Goal: Task Accomplishment & Management: Manage account settings

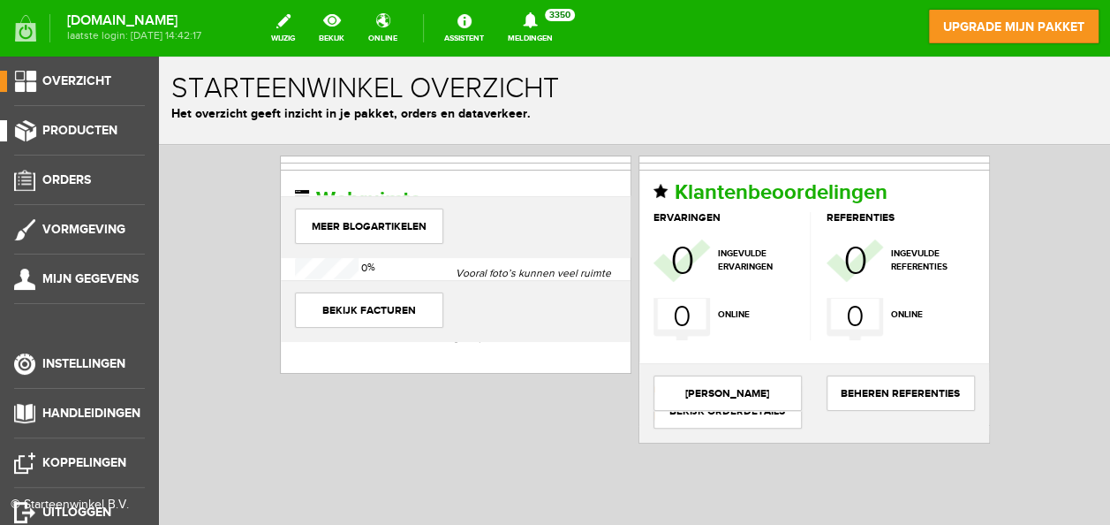
click at [80, 129] on span "Producten" at bounding box center [79, 130] width 75 height 15
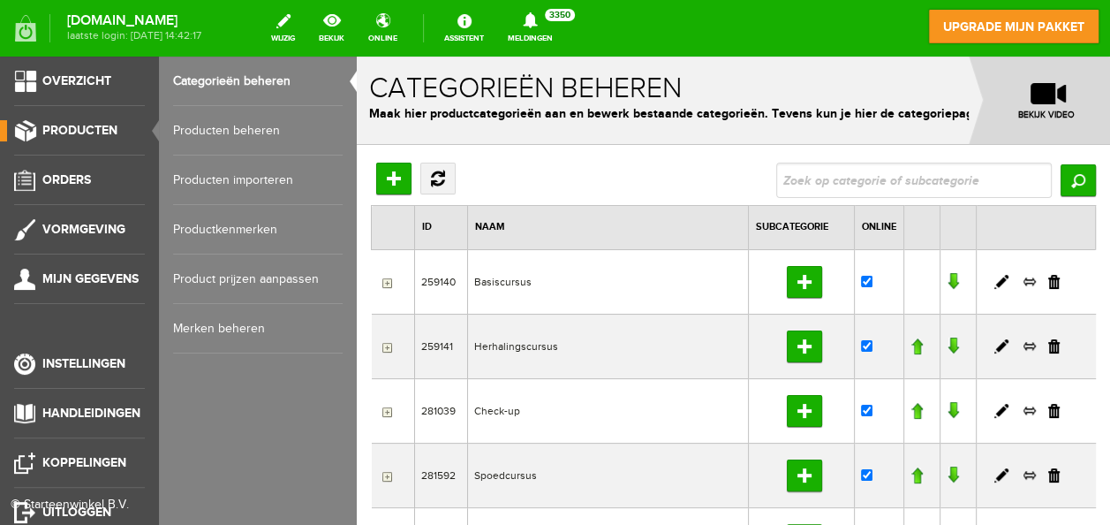
click at [199, 134] on link "Producten beheren" at bounding box center [258, 130] width 170 height 49
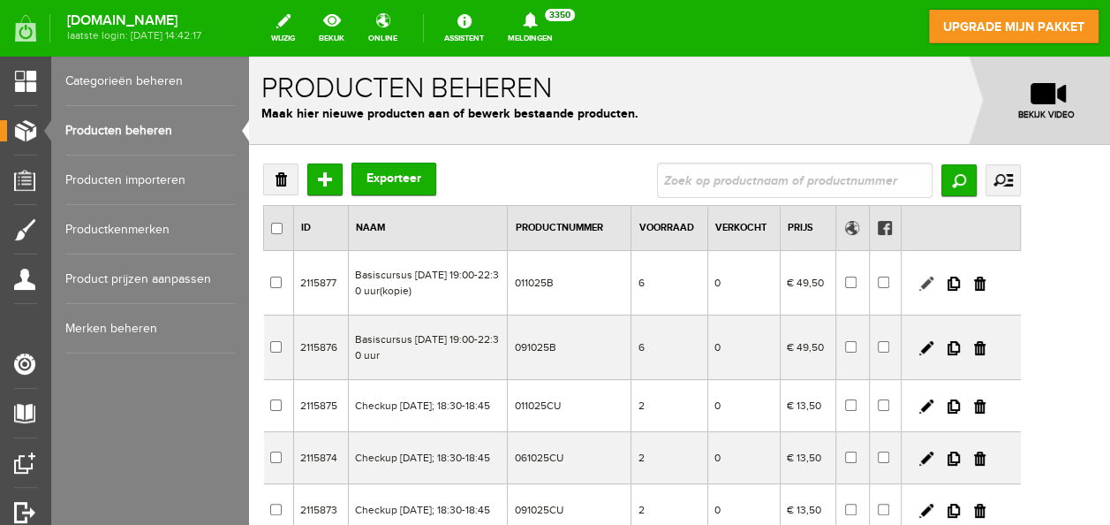
click at [934, 279] on link at bounding box center [927, 283] width 14 height 14
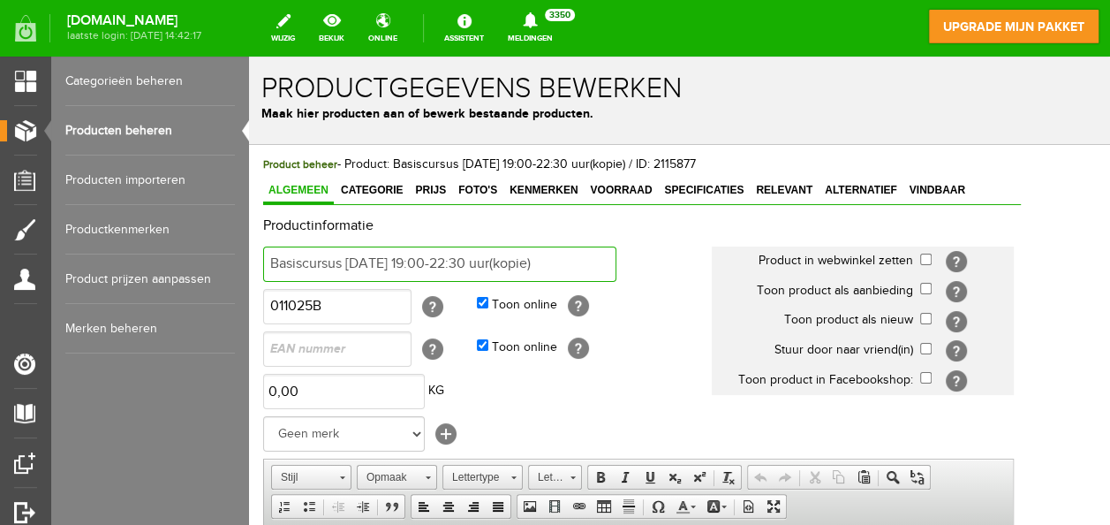
click at [564, 261] on input "Basiscursus [DATE] 19:00-22:30 uur(kopie)" at bounding box center [439, 263] width 353 height 35
type input "Basiscursus [DATE] 19:00-22:30 uur"
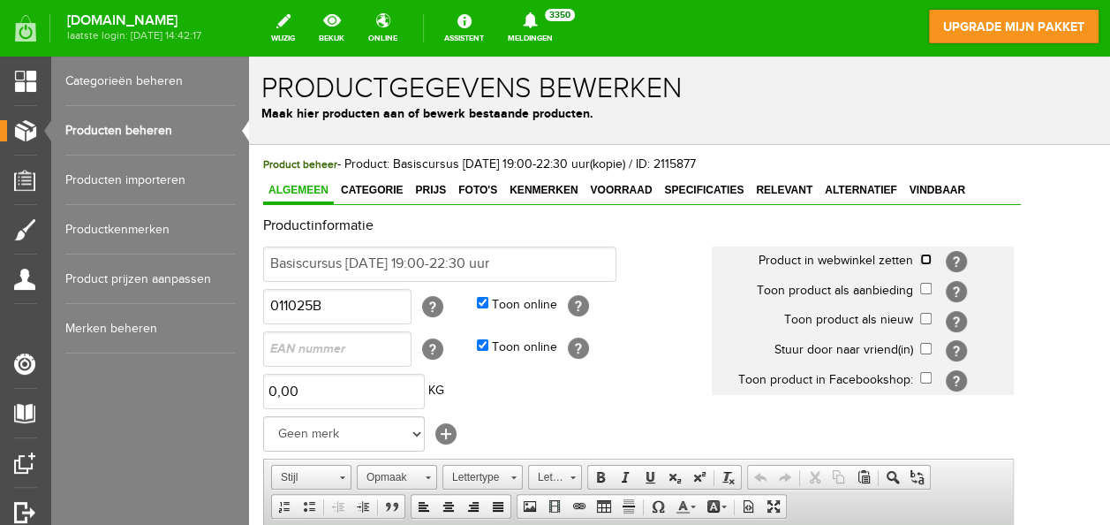
click at [932, 258] on input "checkbox" at bounding box center [925, 259] width 11 height 11
checkbox input "true"
click at [932, 318] on input "checkbox" at bounding box center [925, 318] width 11 height 11
checkbox input "true"
click at [932, 377] on input "checkbox" at bounding box center [925, 377] width 11 height 11
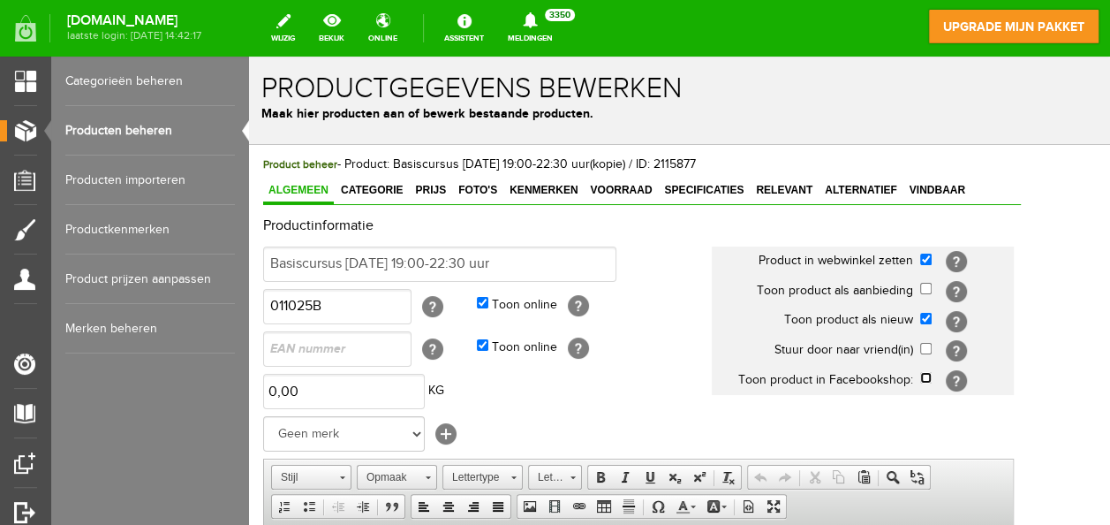
checkbox input "true"
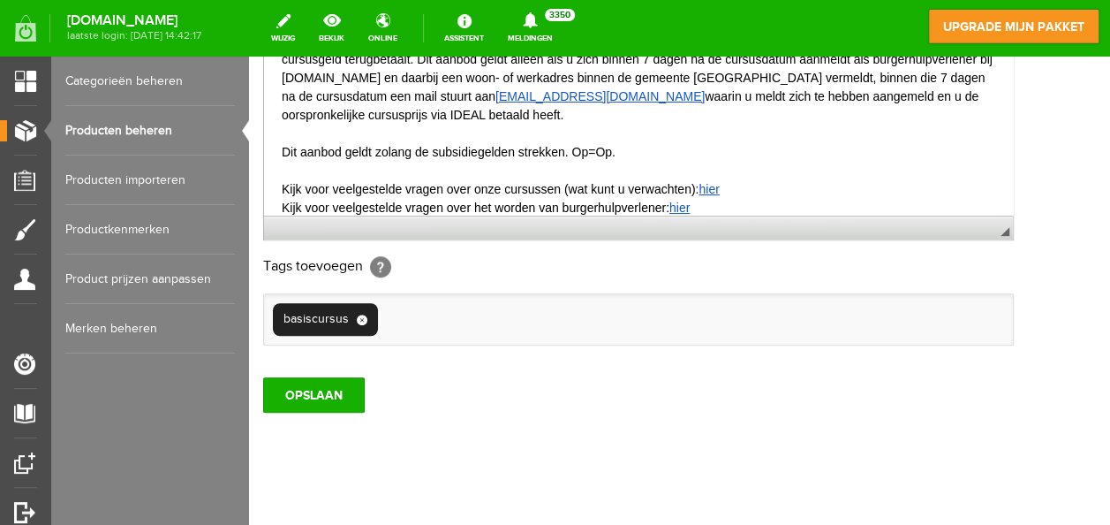
scroll to position [625, 0]
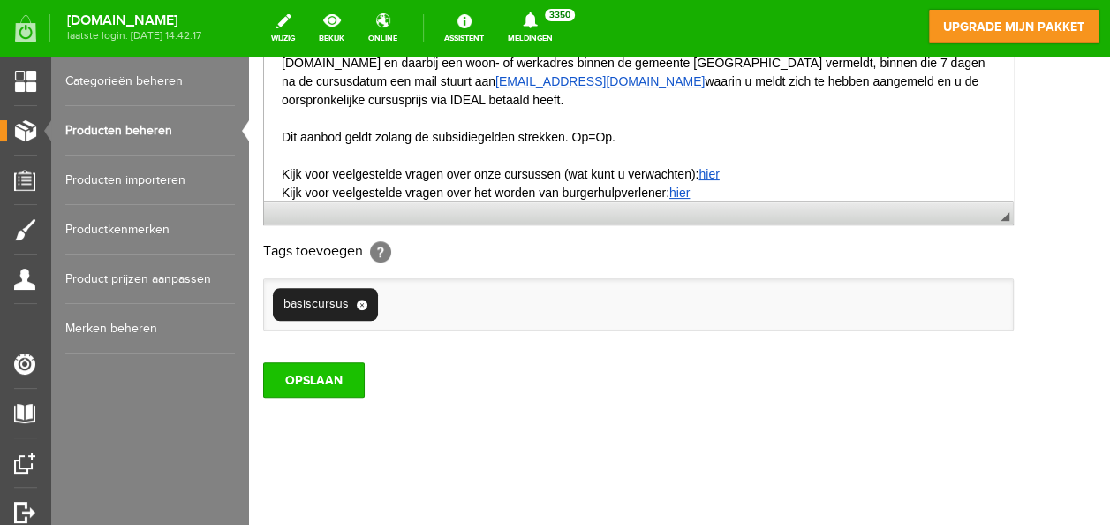
click at [315, 375] on input "OPSLAAN" at bounding box center [314, 379] width 102 height 35
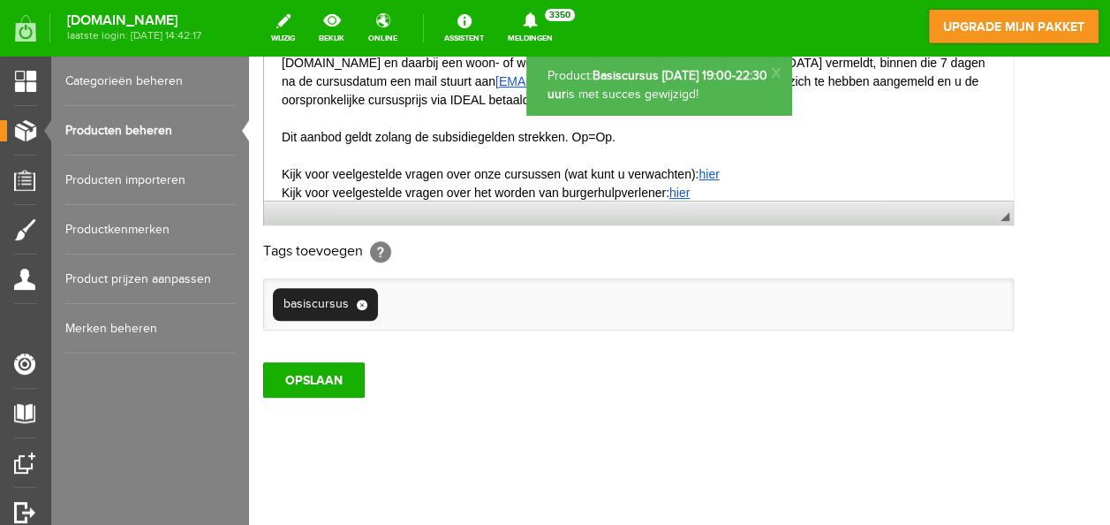
scroll to position [0, 0]
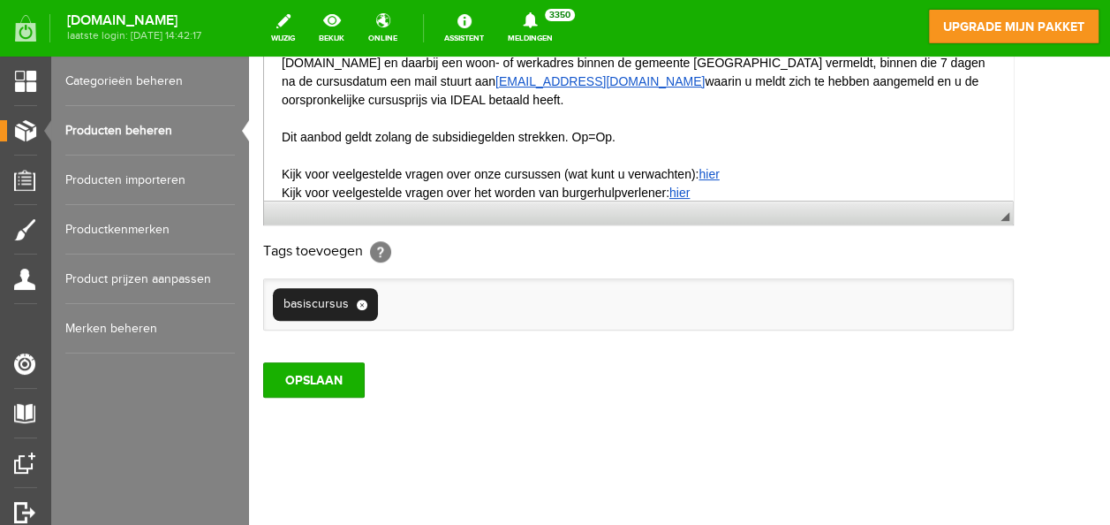
click at [145, 131] on link "Producten beheren" at bounding box center [150, 130] width 170 height 49
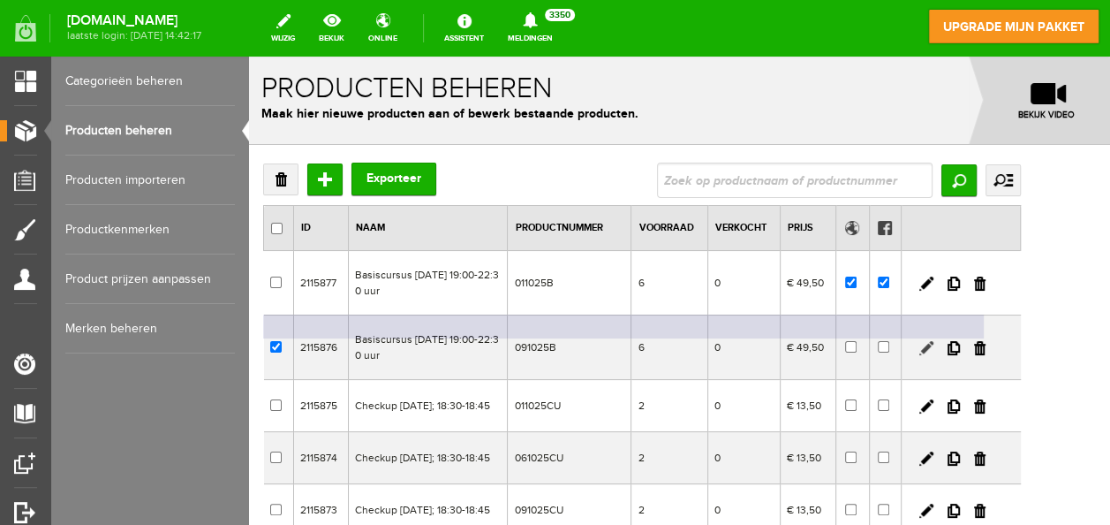
click at [934, 343] on link at bounding box center [927, 348] width 14 height 14
checkbox input "true"
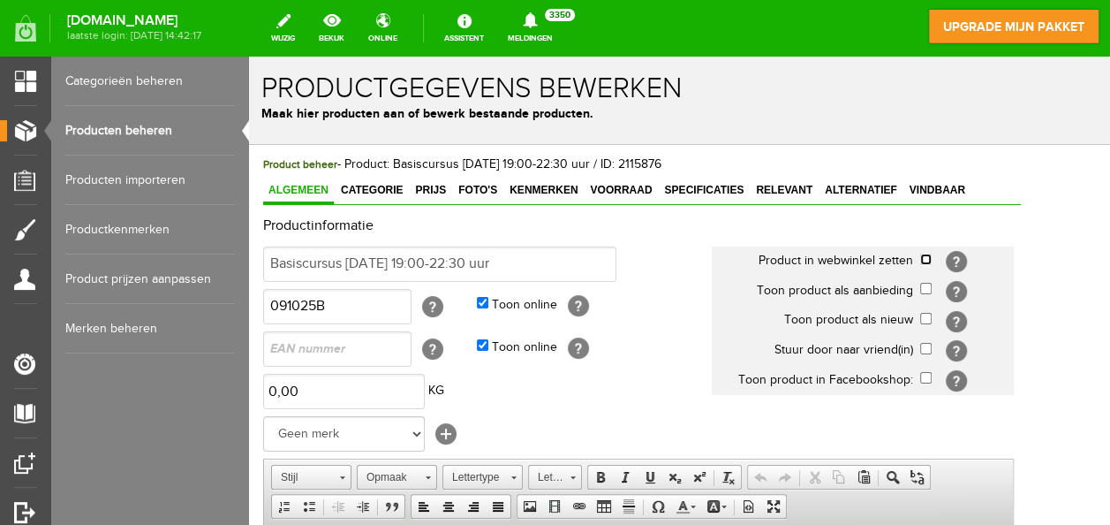
click at [932, 255] on input "checkbox" at bounding box center [925, 259] width 11 height 11
checkbox input "true"
click at [932, 317] on input "checkbox" at bounding box center [925, 318] width 11 height 11
checkbox input "true"
click at [932, 375] on input "checkbox" at bounding box center [925, 377] width 11 height 11
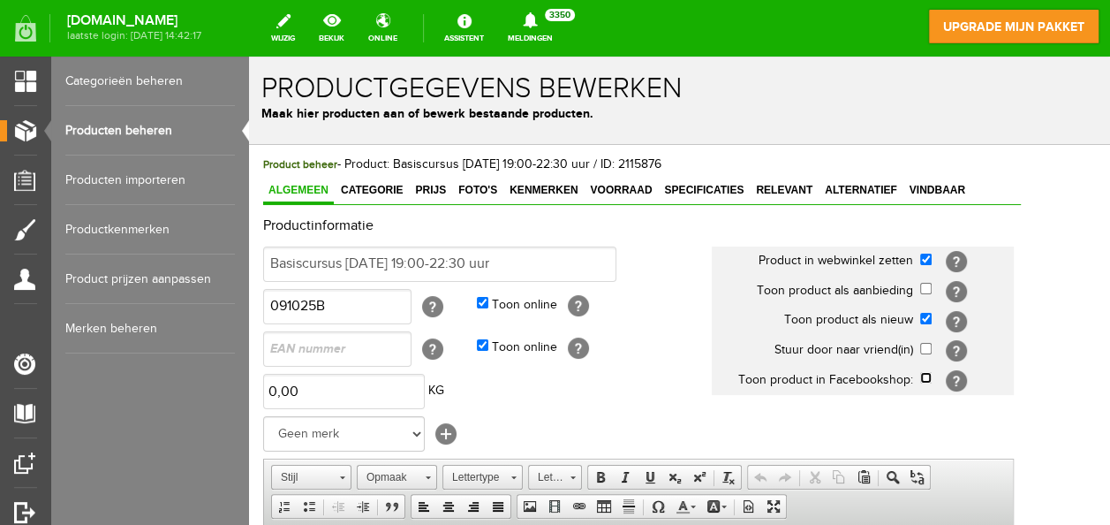
checkbox input "true"
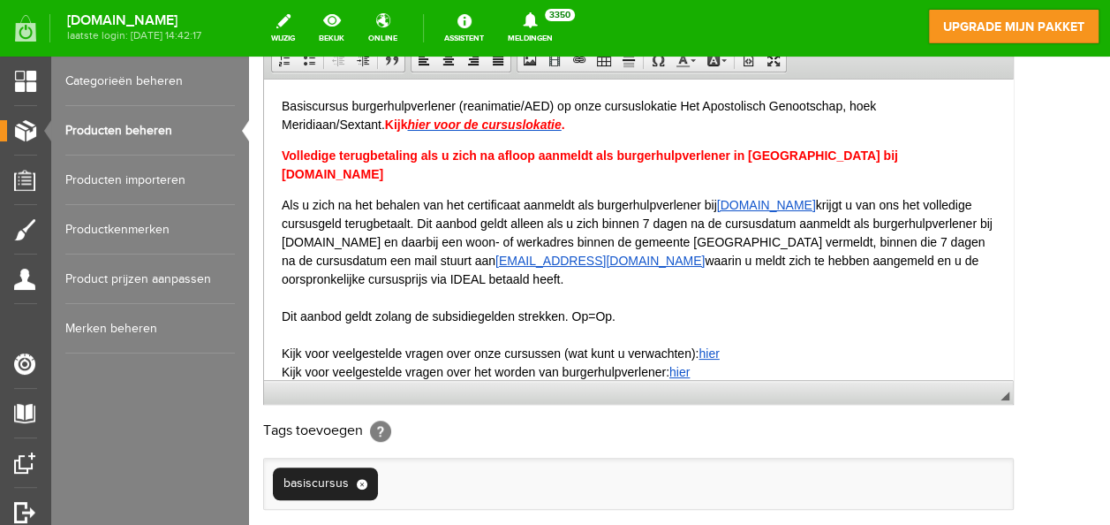
scroll to position [548, 0]
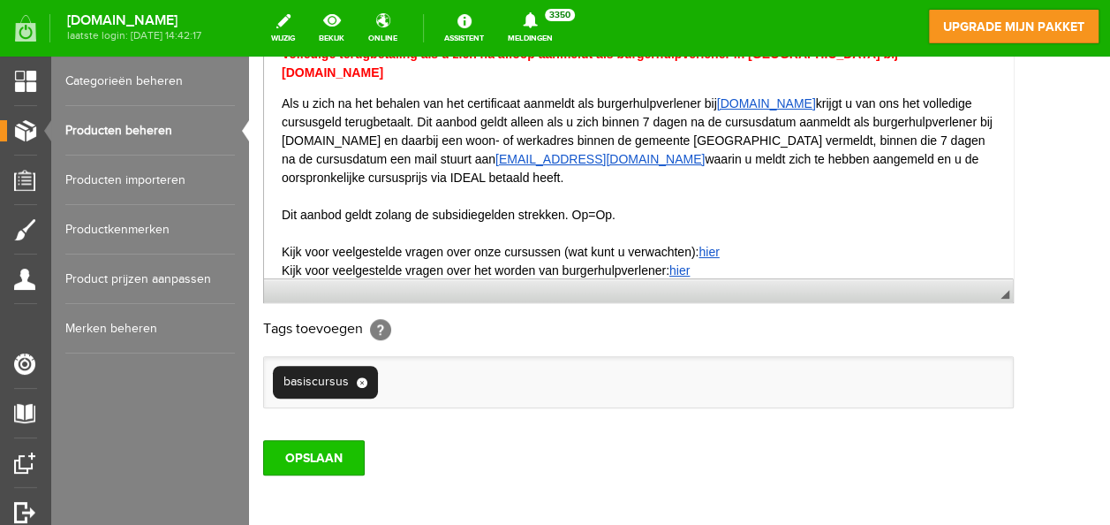
click at [330, 450] on input "OPSLAAN" at bounding box center [314, 457] width 102 height 35
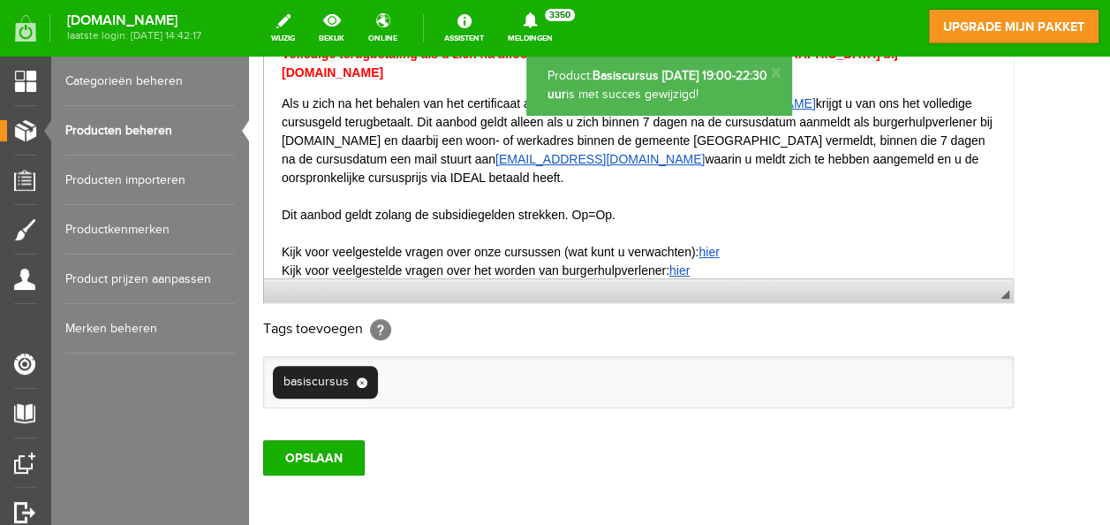
scroll to position [0, 0]
click at [148, 119] on link "Producten beheren" at bounding box center [150, 130] width 170 height 49
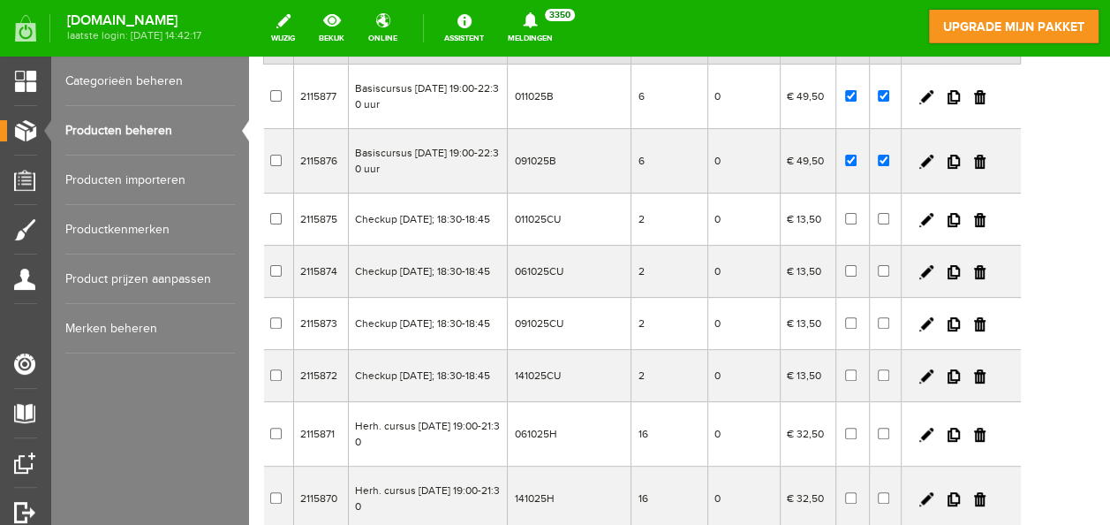
scroll to position [195, 0]
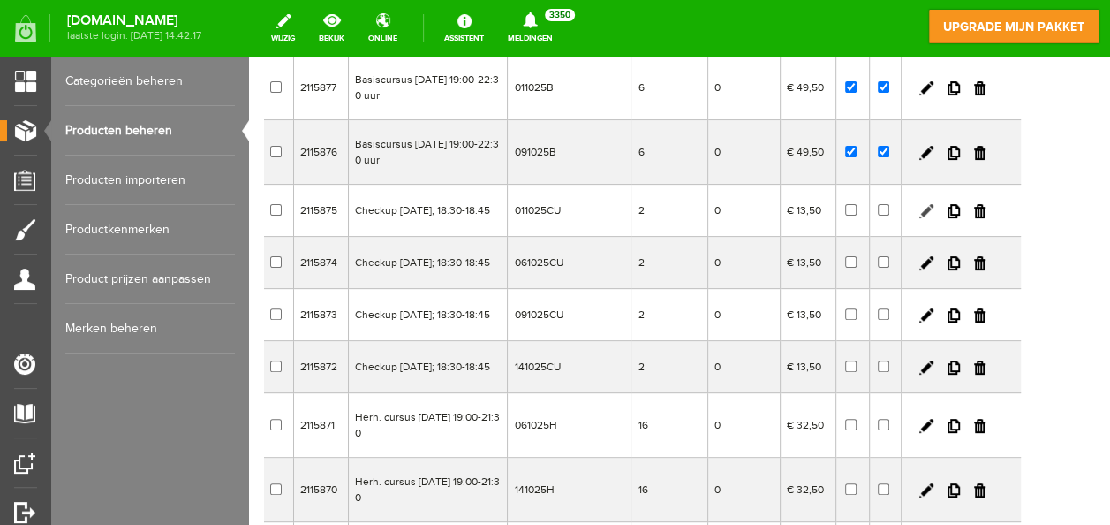
click at [934, 212] on link at bounding box center [927, 211] width 14 height 14
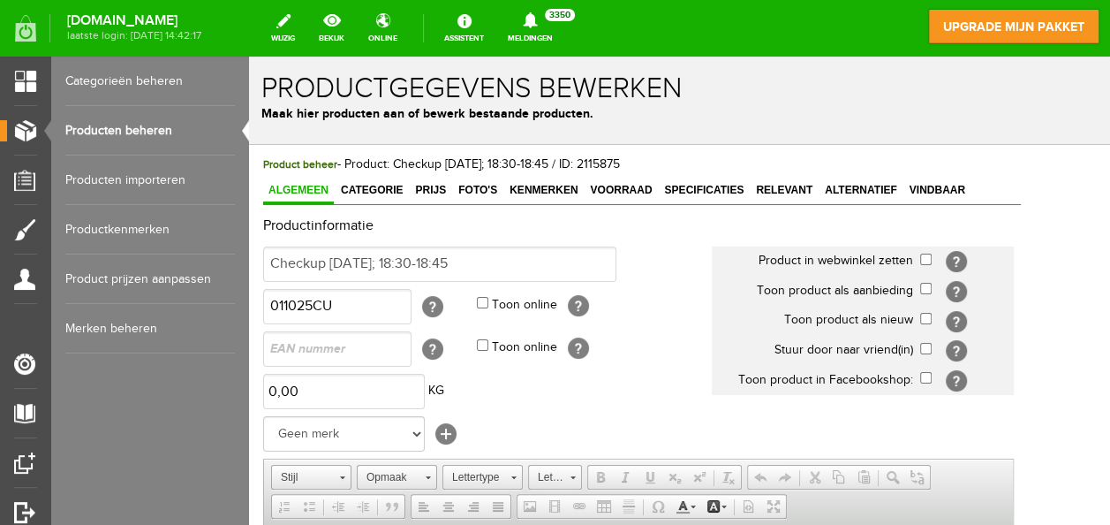
scroll to position [0, 0]
click at [932, 254] on input "checkbox" at bounding box center [925, 259] width 11 height 11
checkbox input "true"
click at [932, 320] on input "checkbox" at bounding box center [925, 318] width 11 height 11
checkbox input "true"
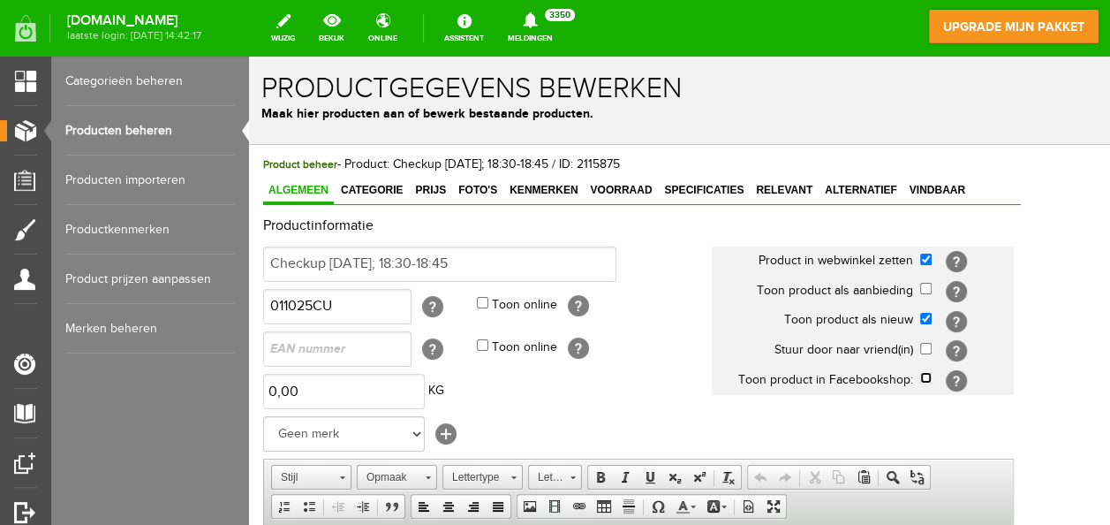
click at [932, 380] on input "checkbox" at bounding box center [925, 377] width 11 height 11
checkbox input "true"
click at [125, 117] on link "Producten beheren" at bounding box center [150, 130] width 170 height 49
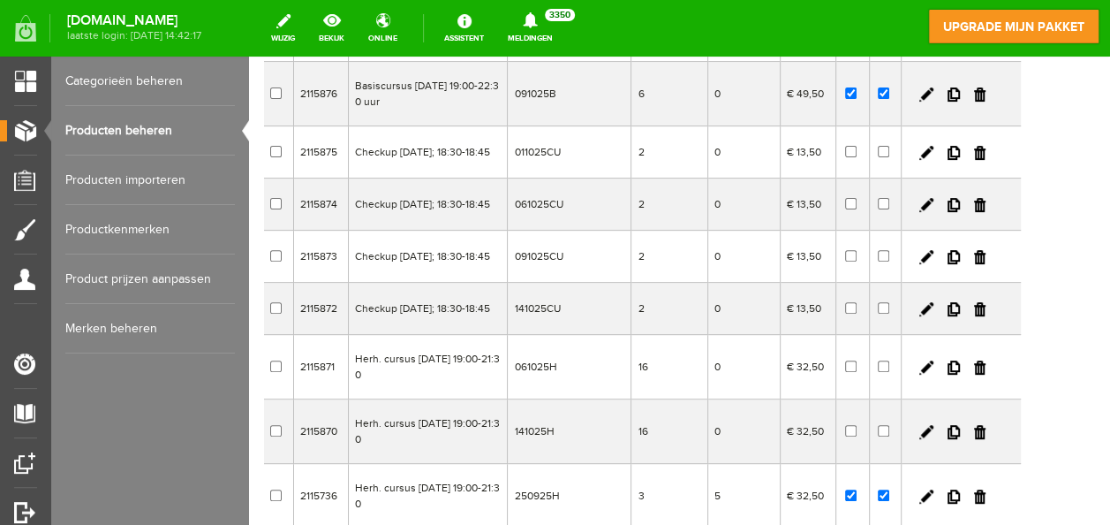
scroll to position [249, 0]
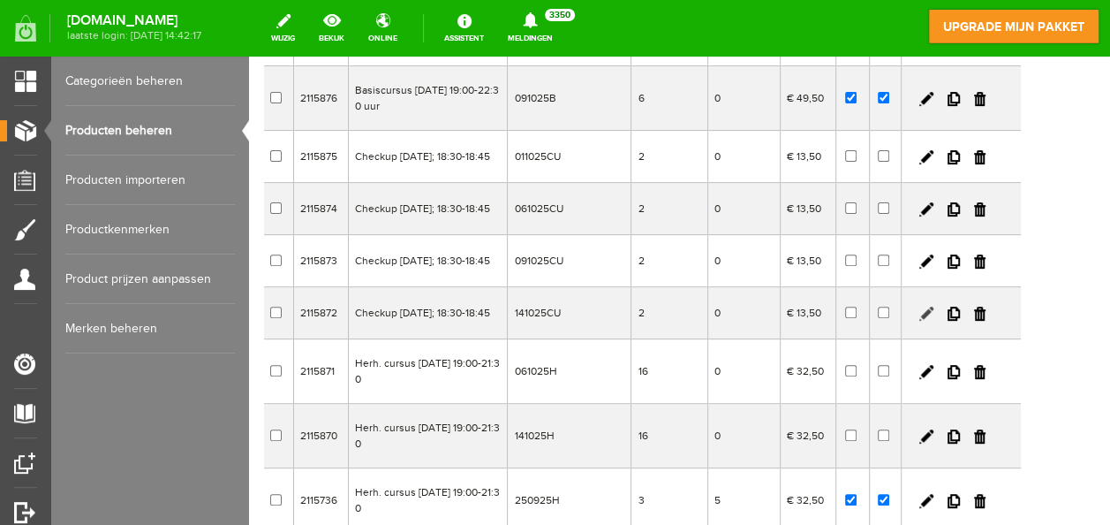
click at [934, 321] on link at bounding box center [927, 314] width 14 height 14
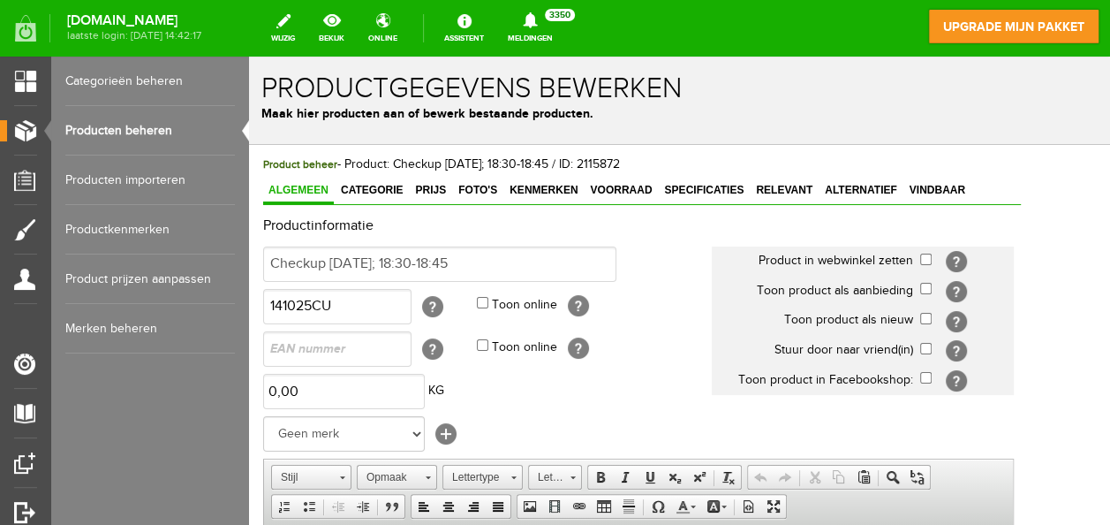
scroll to position [0, 0]
click at [932, 256] on input "checkbox" at bounding box center [925, 259] width 11 height 11
checkbox input "true"
click at [932, 320] on input "checkbox" at bounding box center [925, 318] width 11 height 11
checkbox input "true"
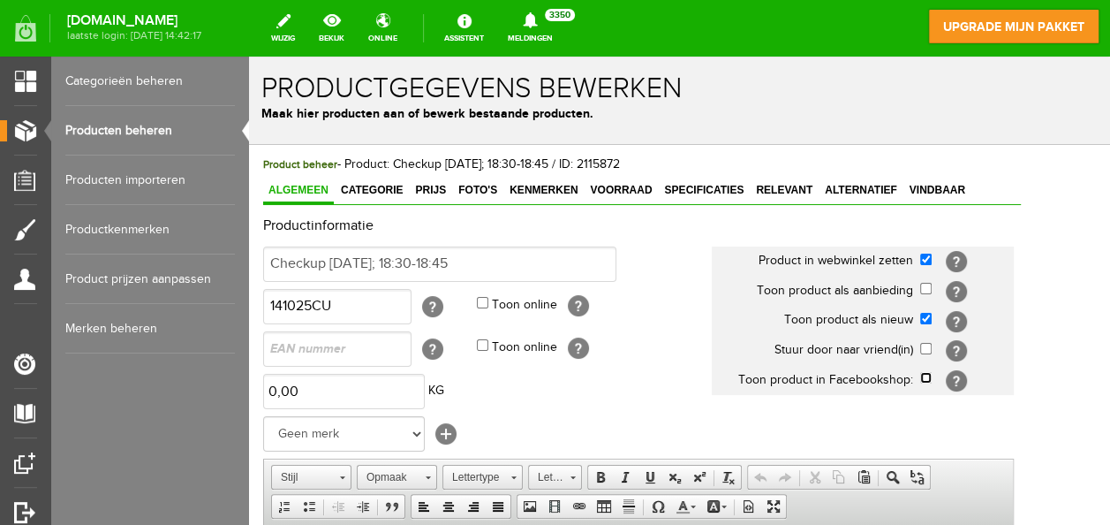
click at [932, 376] on input "checkbox" at bounding box center [925, 377] width 11 height 11
checkbox input "true"
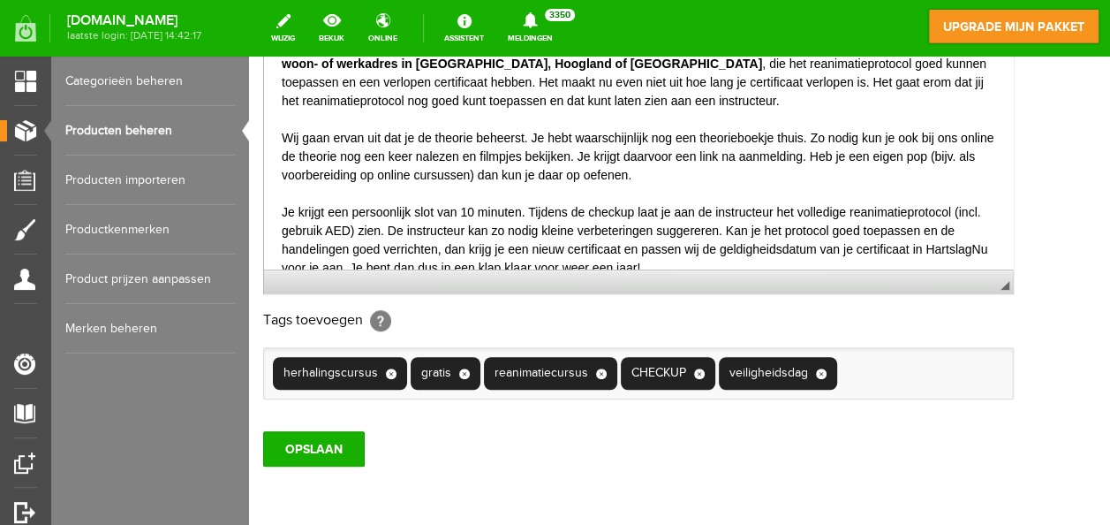
scroll to position [572, 0]
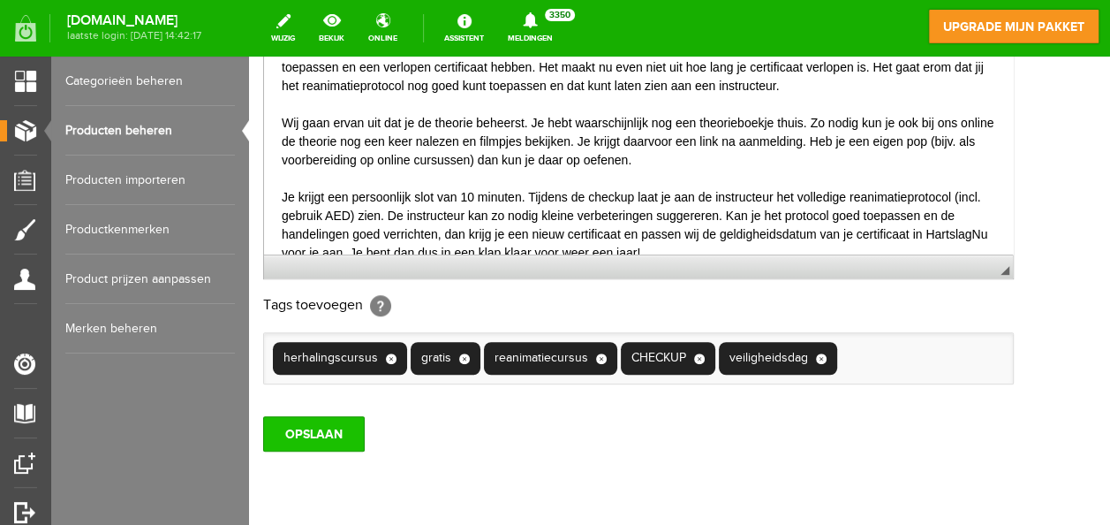
click at [297, 434] on input "OPSLAAN" at bounding box center [314, 433] width 102 height 35
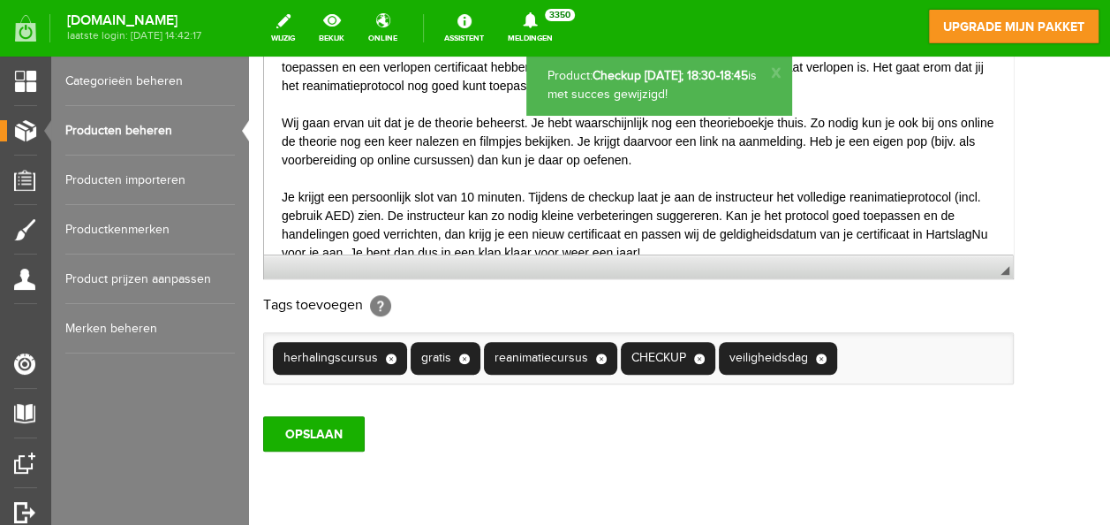
scroll to position [0, 0]
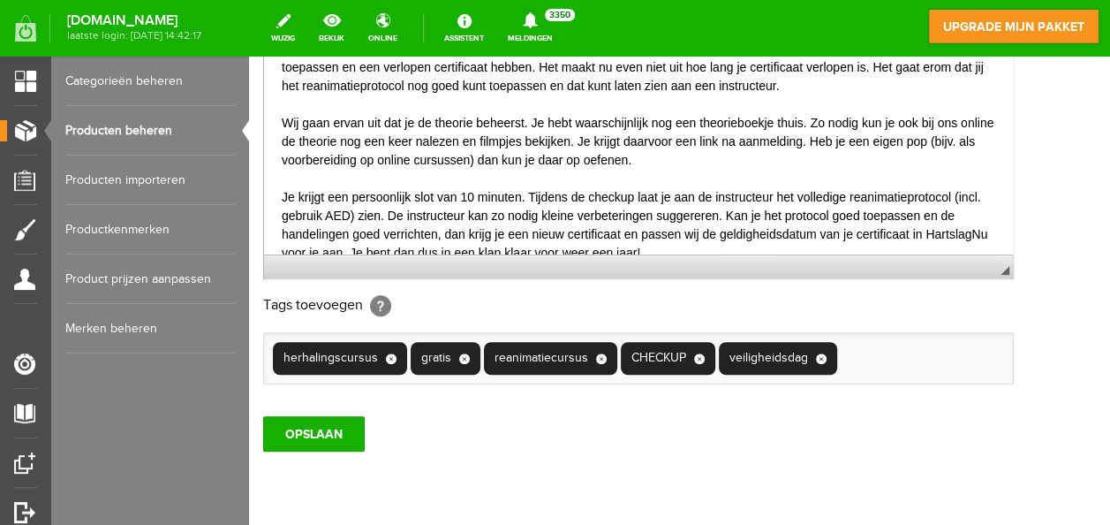
click at [297, 434] on input "OPSLAAN" at bounding box center [314, 433] width 102 height 35
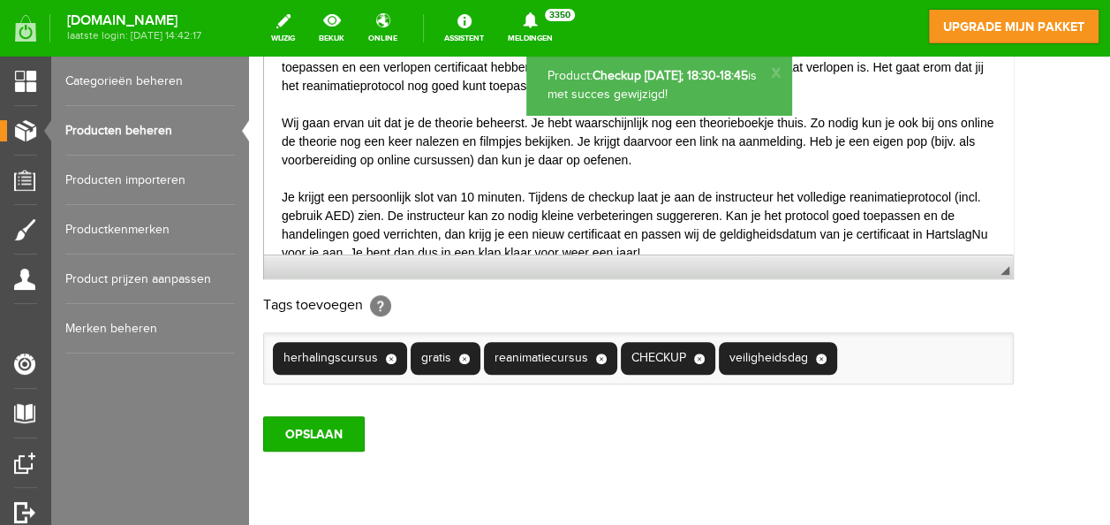
click at [133, 127] on link "Producten beheren" at bounding box center [150, 130] width 170 height 49
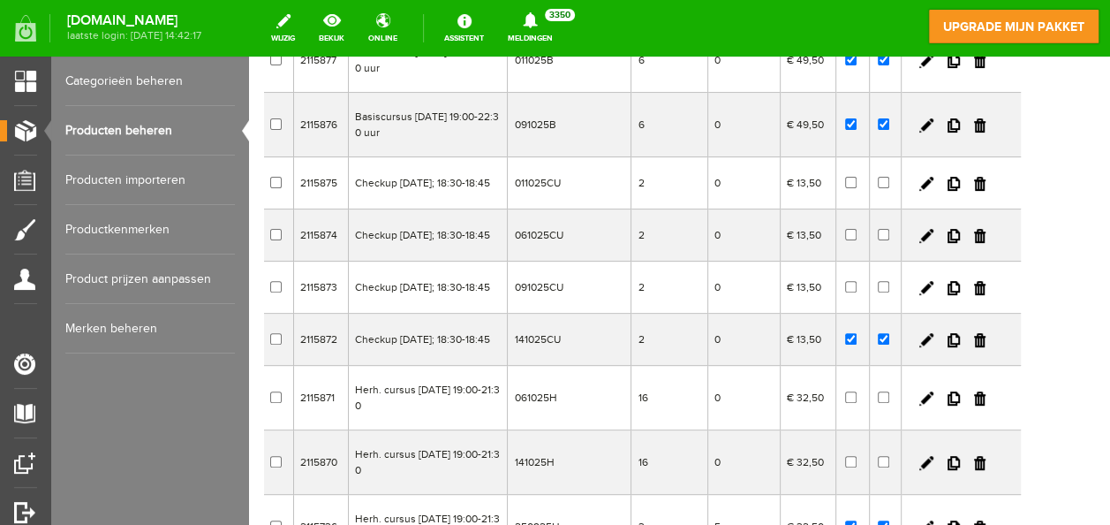
scroll to position [244, 0]
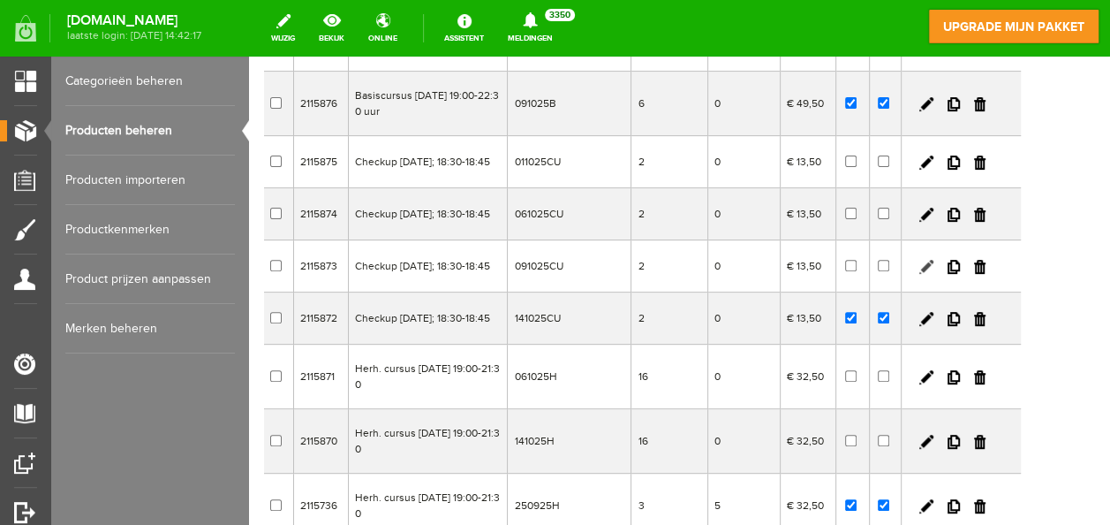
click at [934, 274] on link at bounding box center [927, 267] width 14 height 14
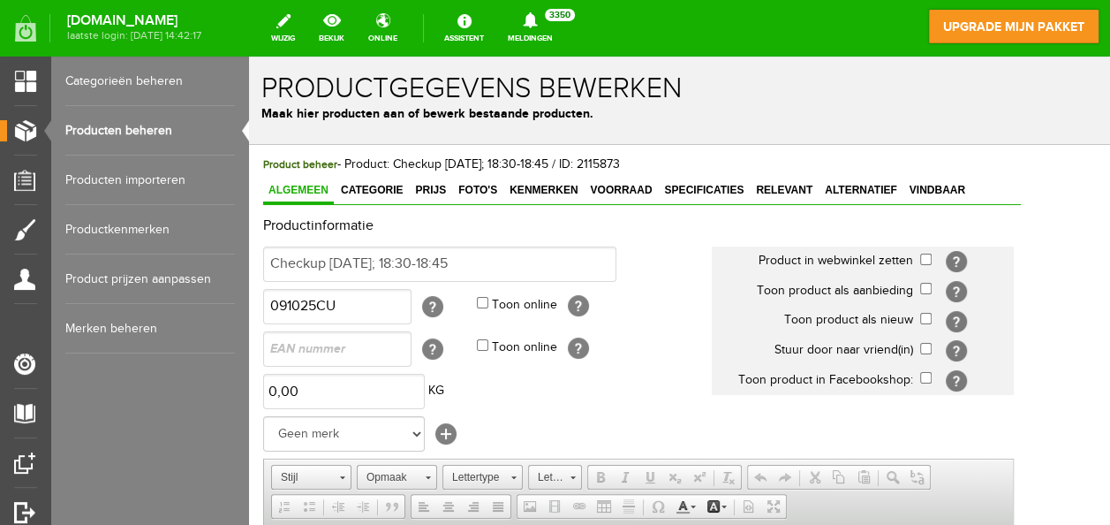
scroll to position [0, 0]
click at [932, 260] on input "checkbox" at bounding box center [925, 259] width 11 height 11
checkbox input "true"
click at [932, 314] on input "checkbox" at bounding box center [925, 318] width 11 height 11
checkbox input "true"
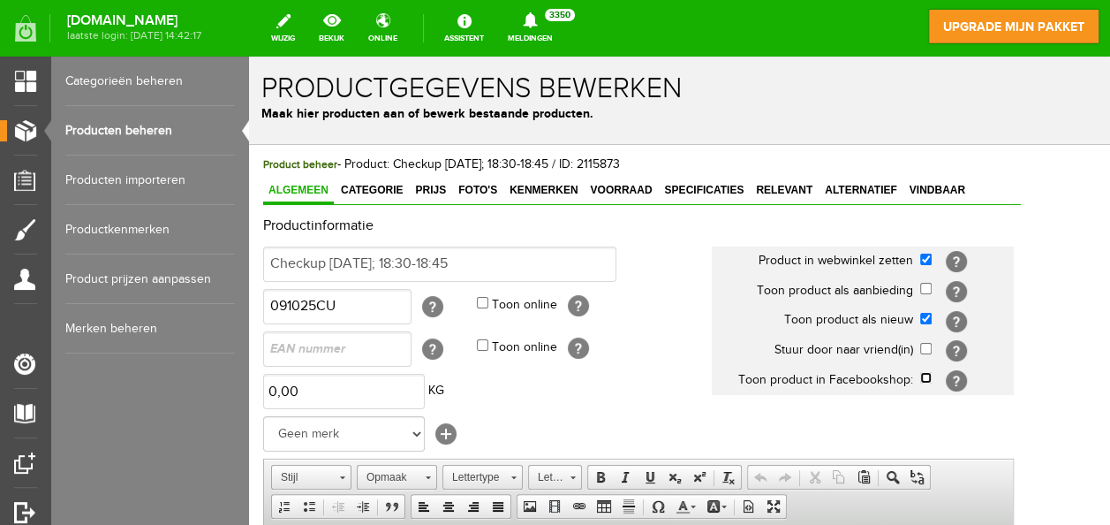
click at [932, 375] on input "checkbox" at bounding box center [925, 377] width 11 height 11
checkbox input "true"
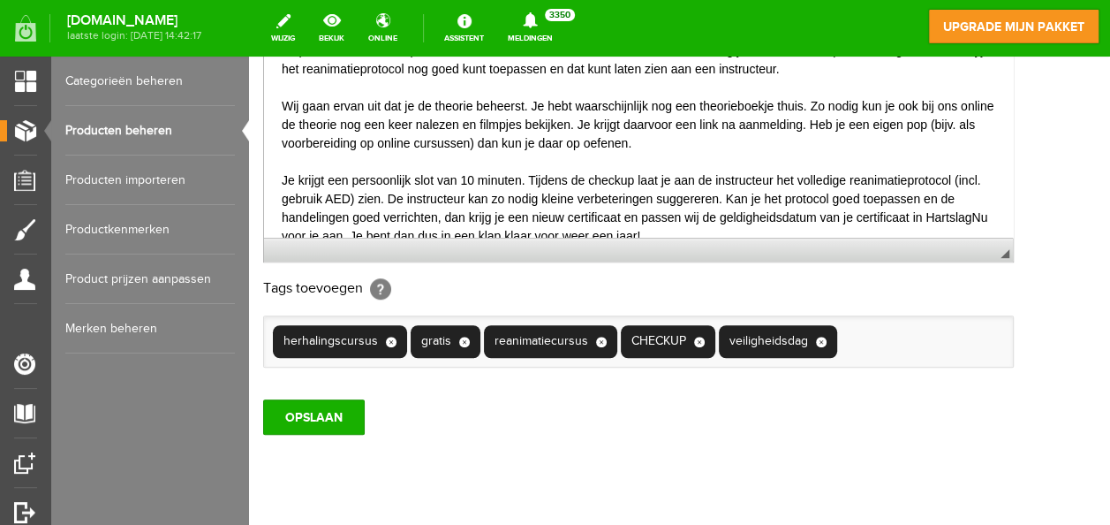
scroll to position [625, 0]
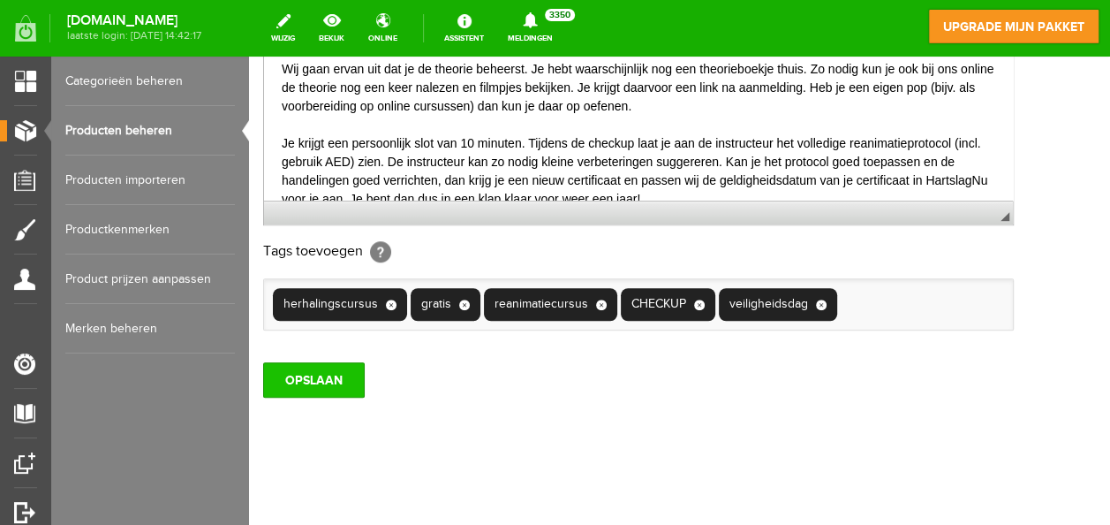
click at [337, 382] on input "OPSLAAN" at bounding box center [314, 379] width 102 height 35
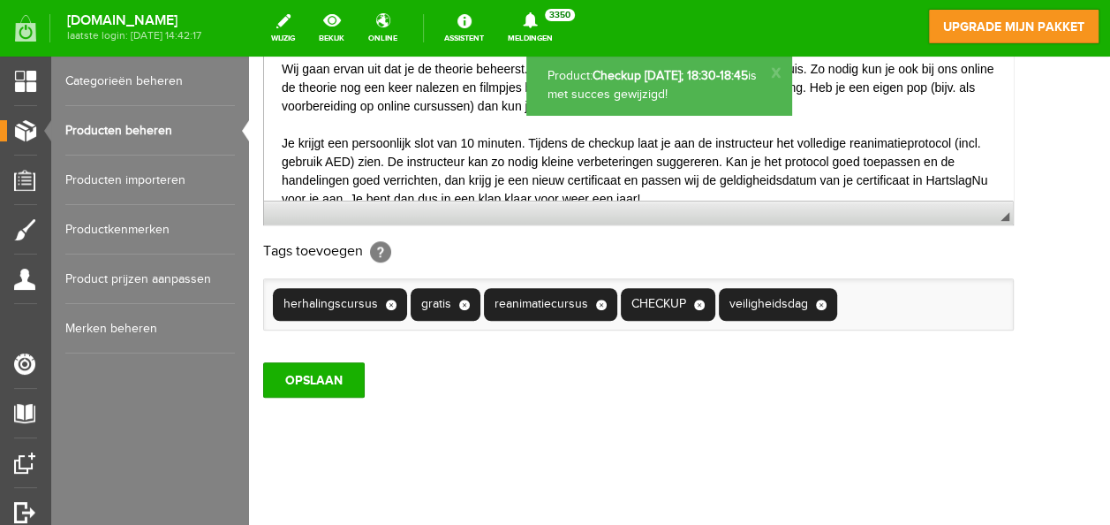
scroll to position [0, 0]
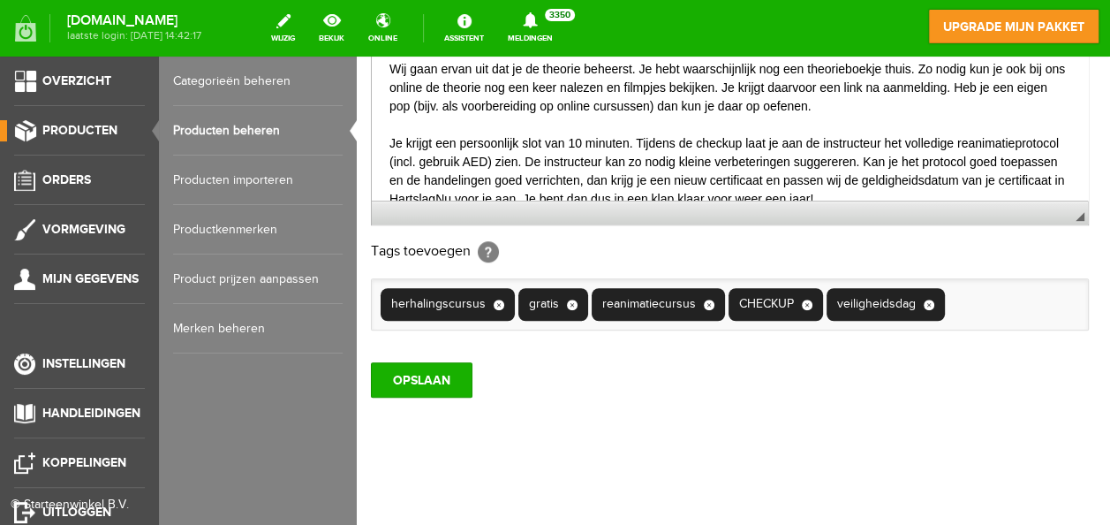
click at [215, 137] on link "Producten beheren" at bounding box center [258, 130] width 170 height 49
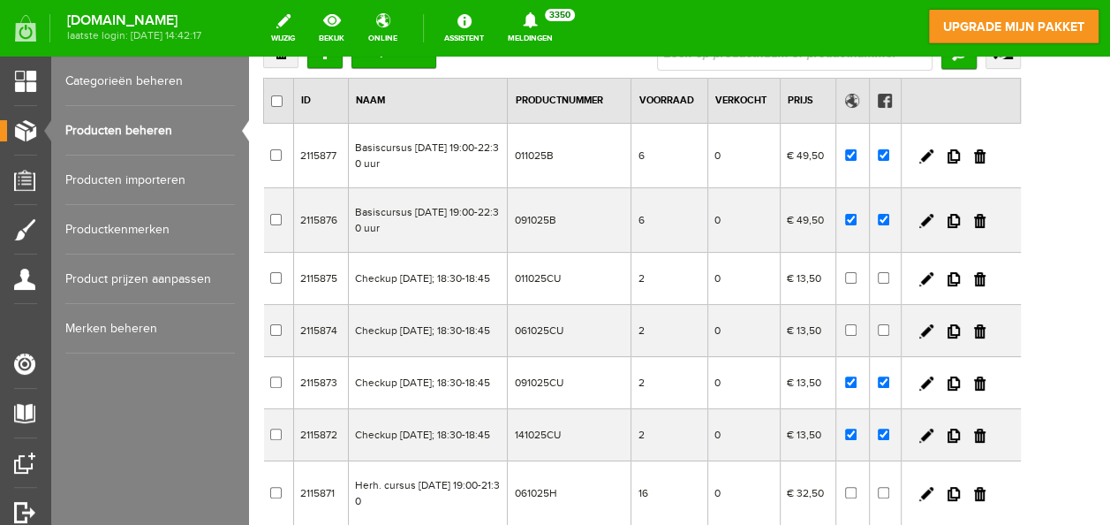
scroll to position [148, 0]
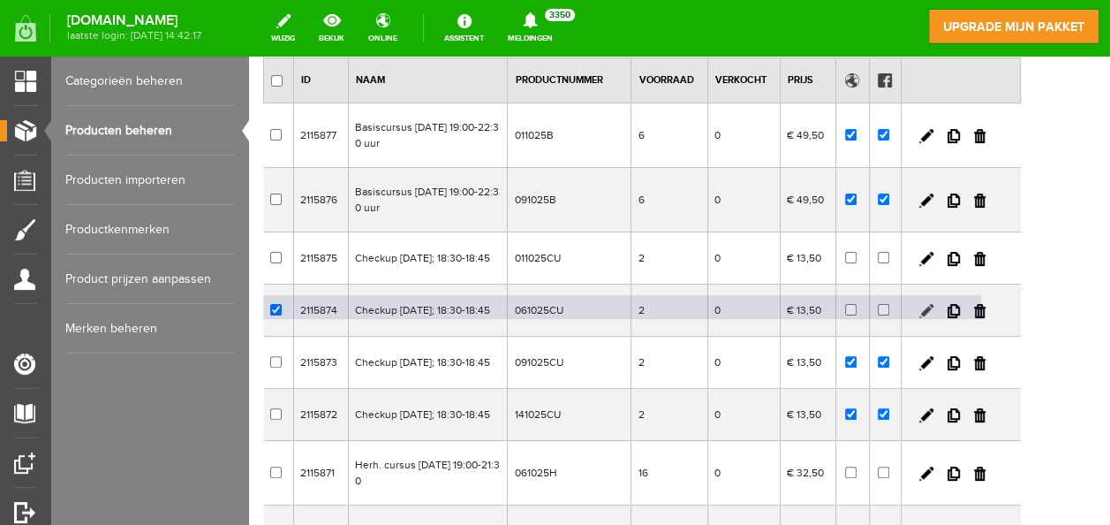
click at [934, 318] on link at bounding box center [927, 311] width 14 height 14
checkbox input "true"
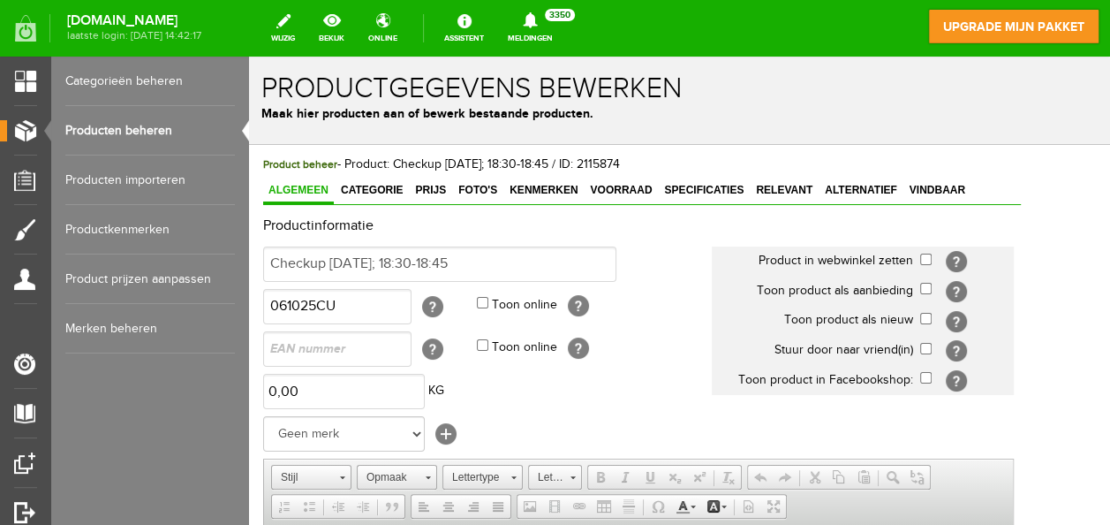
scroll to position [0, 0]
click at [932, 374] on input "checkbox" at bounding box center [925, 377] width 11 height 11
checkbox input "true"
click at [932, 315] on input "checkbox" at bounding box center [925, 318] width 11 height 11
checkbox input "true"
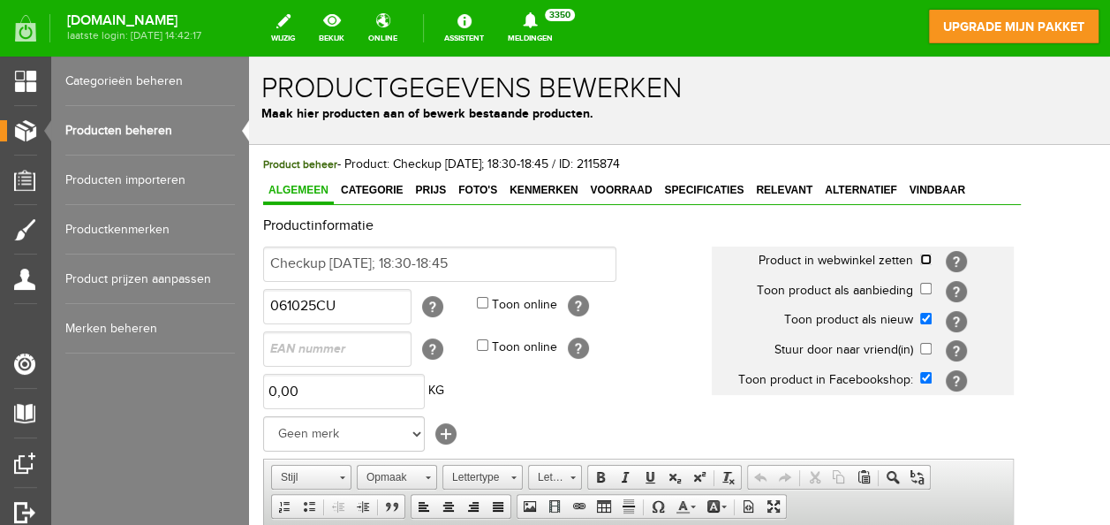
click at [932, 254] on input "checkbox" at bounding box center [925, 259] width 11 height 11
checkbox input "true"
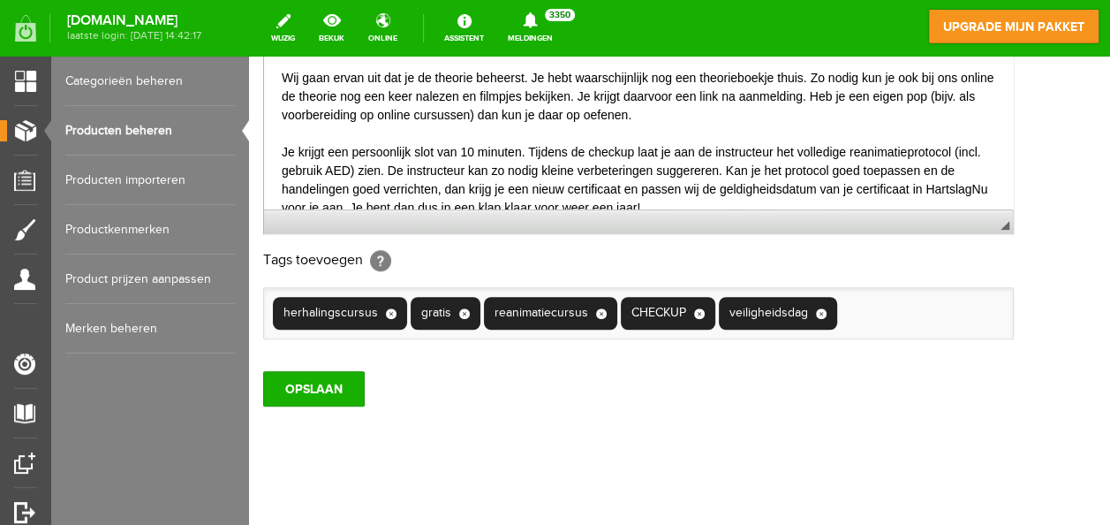
scroll to position [625, 0]
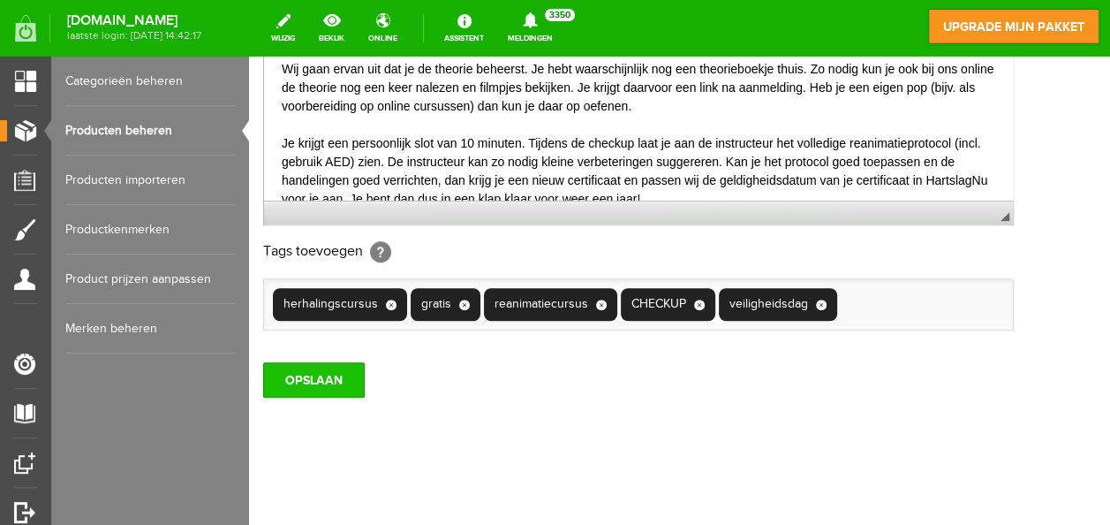
click at [334, 367] on input "OPSLAAN" at bounding box center [314, 379] width 102 height 35
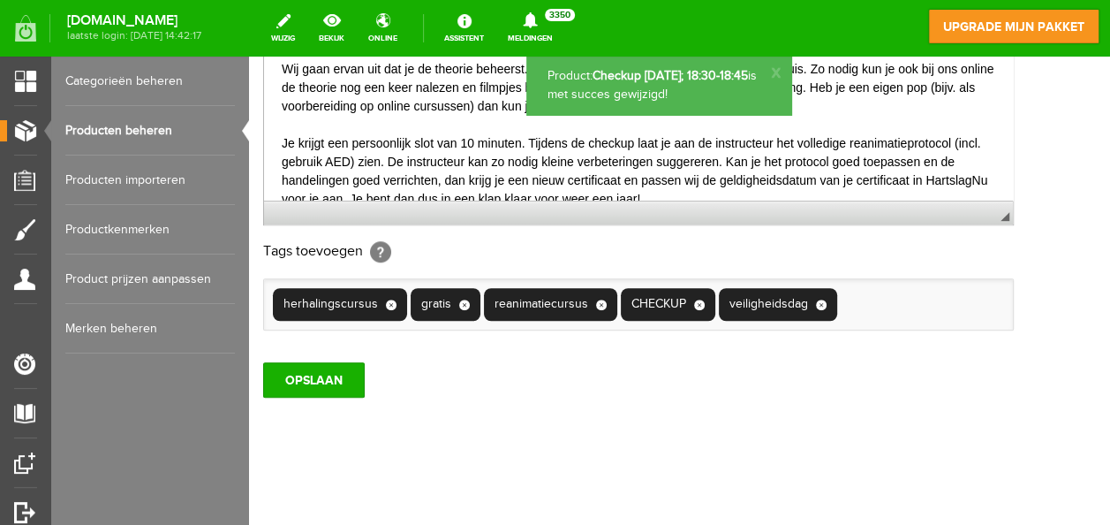
scroll to position [0, 0]
click at [147, 124] on link "Producten beheren" at bounding box center [150, 130] width 170 height 49
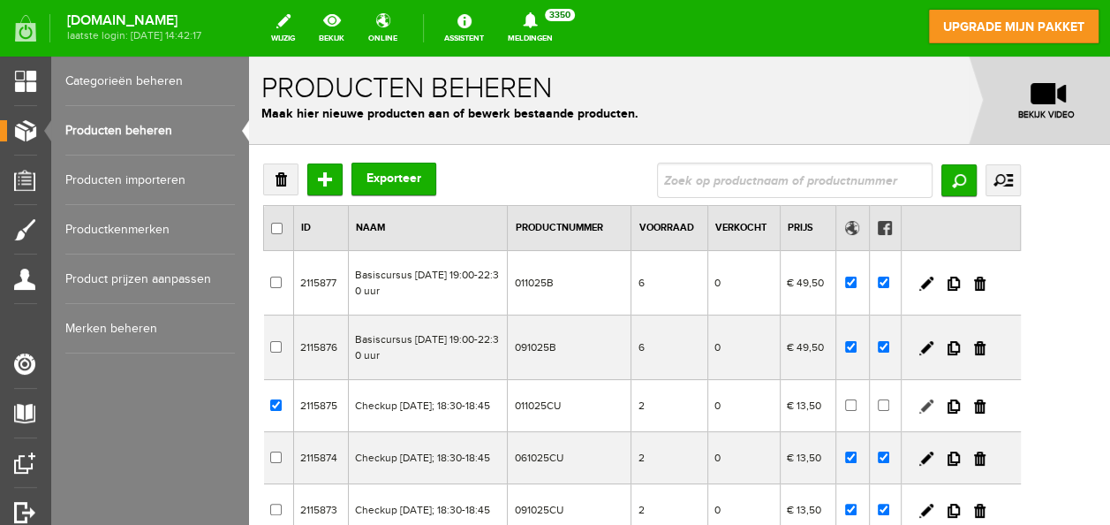
click at [934, 408] on link at bounding box center [927, 406] width 14 height 14
checkbox input "true"
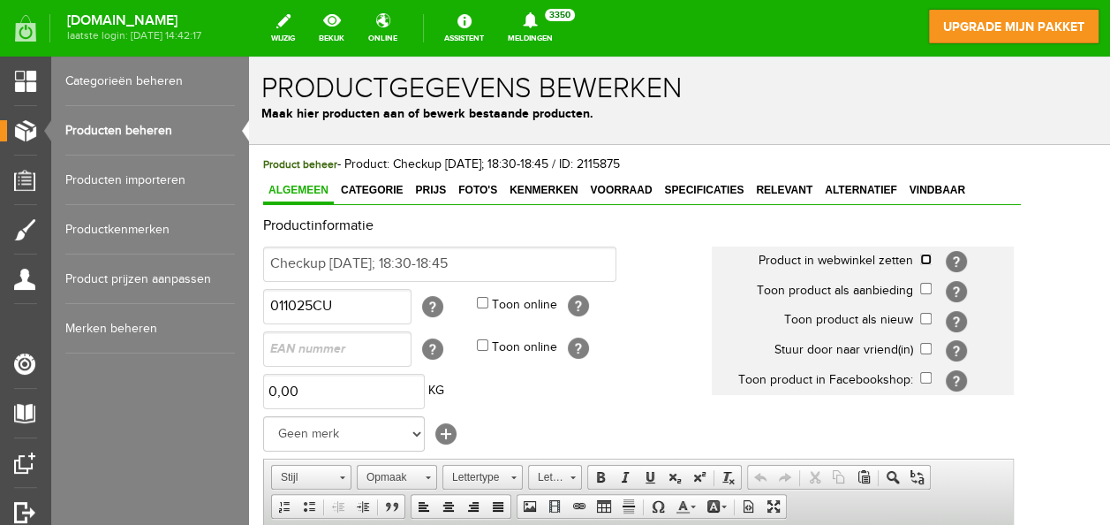
click at [932, 256] on input "checkbox" at bounding box center [925, 259] width 11 height 11
checkbox input "true"
click at [932, 314] on input "checkbox" at bounding box center [925, 318] width 11 height 11
checkbox input "true"
click at [932, 375] on input "checkbox" at bounding box center [925, 377] width 11 height 11
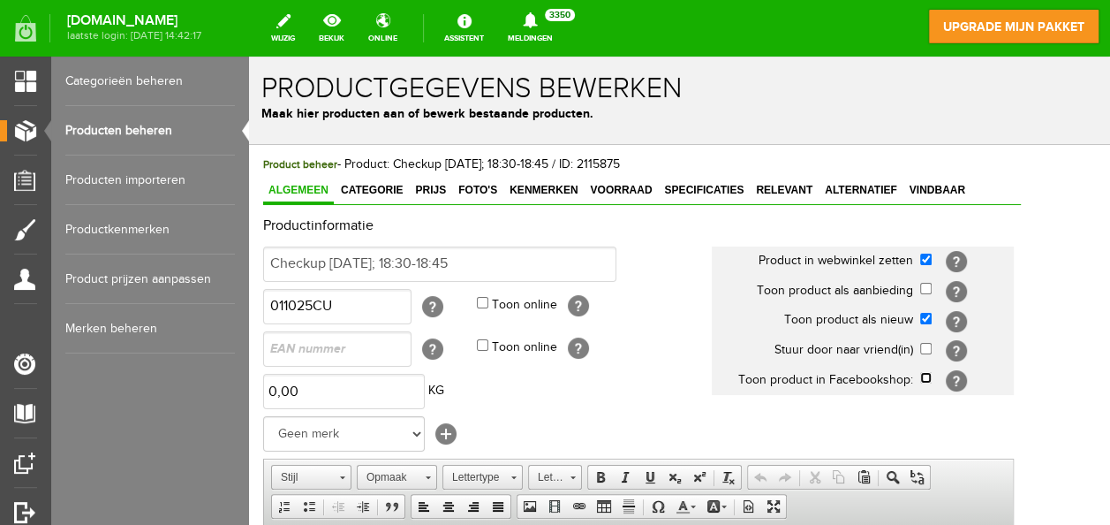
checkbox input "true"
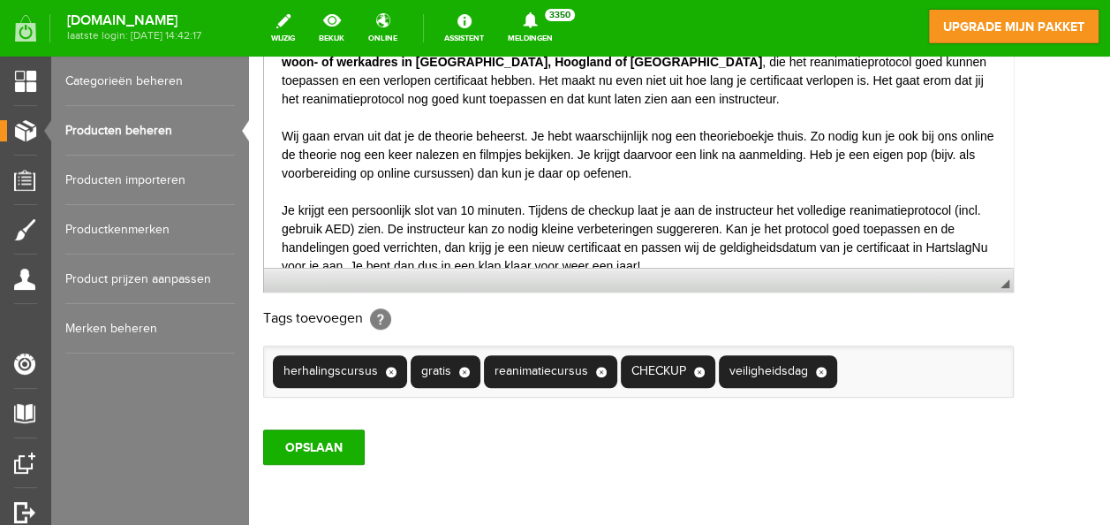
scroll to position [585, 0]
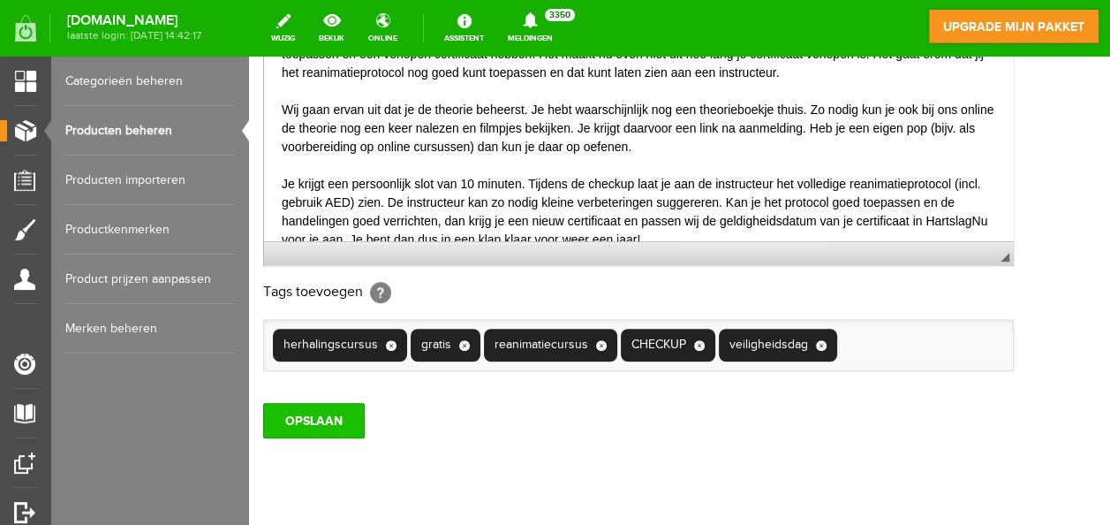
click at [316, 416] on input "OPSLAAN" at bounding box center [314, 420] width 102 height 35
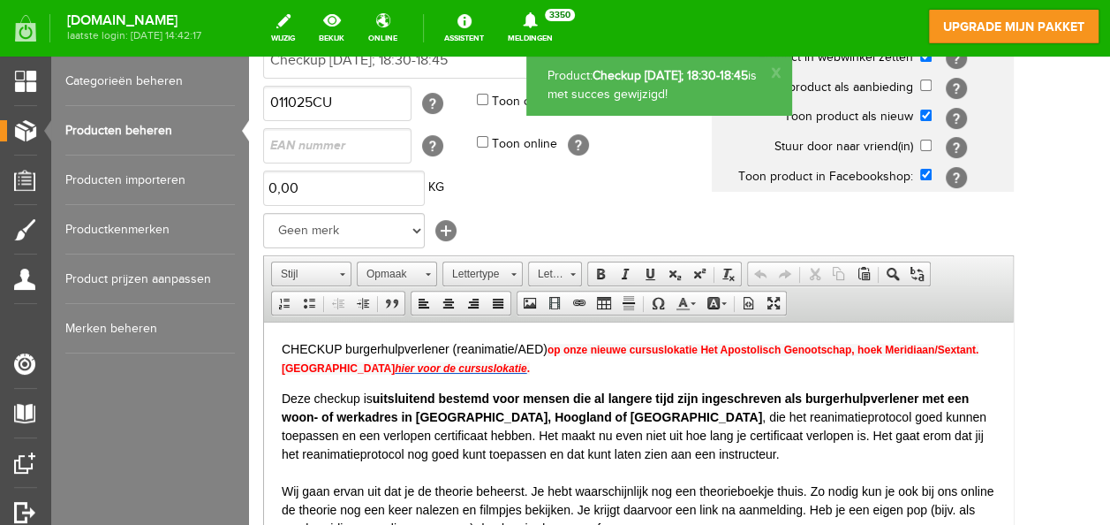
scroll to position [0, 0]
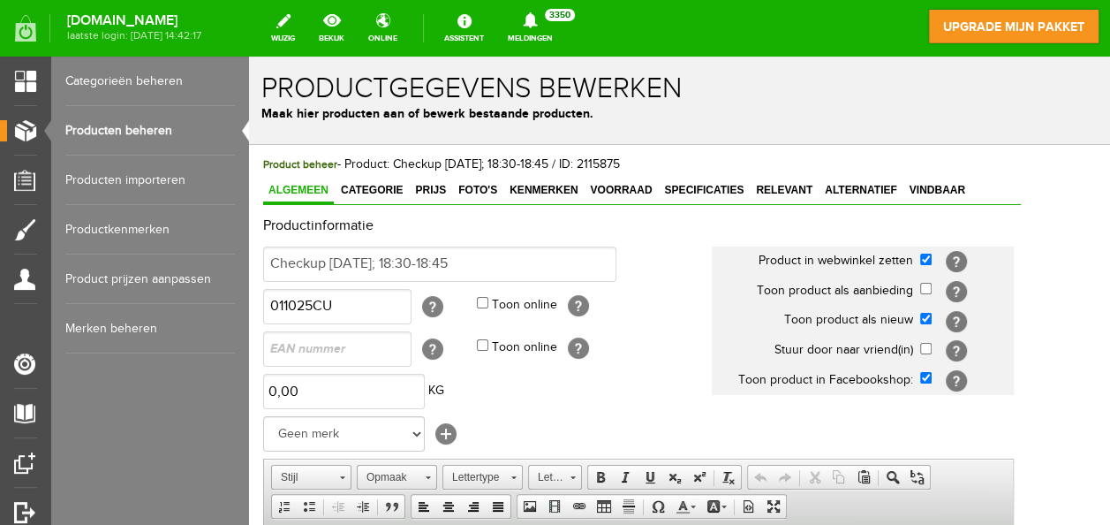
click at [147, 125] on link "Producten beheren" at bounding box center [150, 130] width 170 height 49
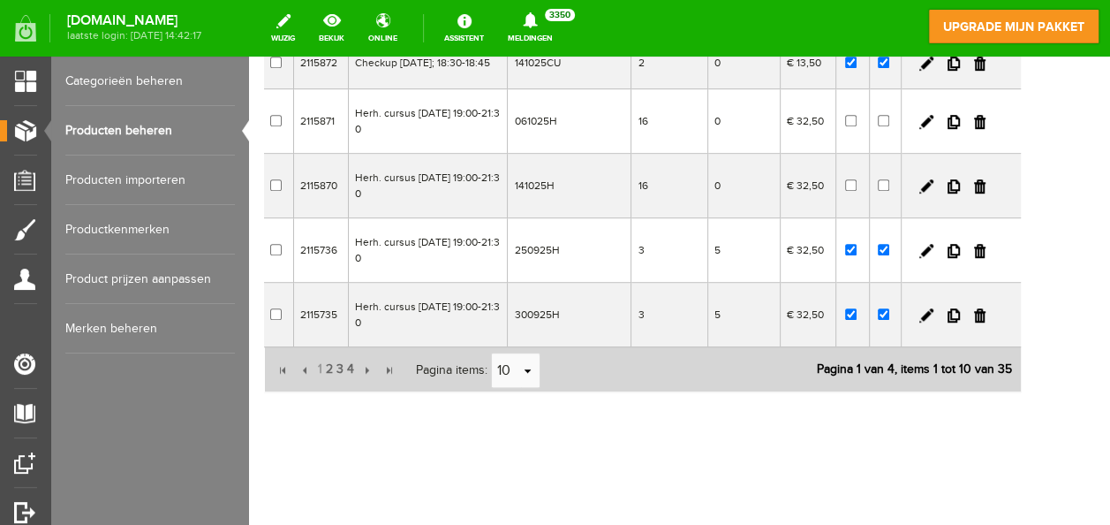
scroll to position [504, 0]
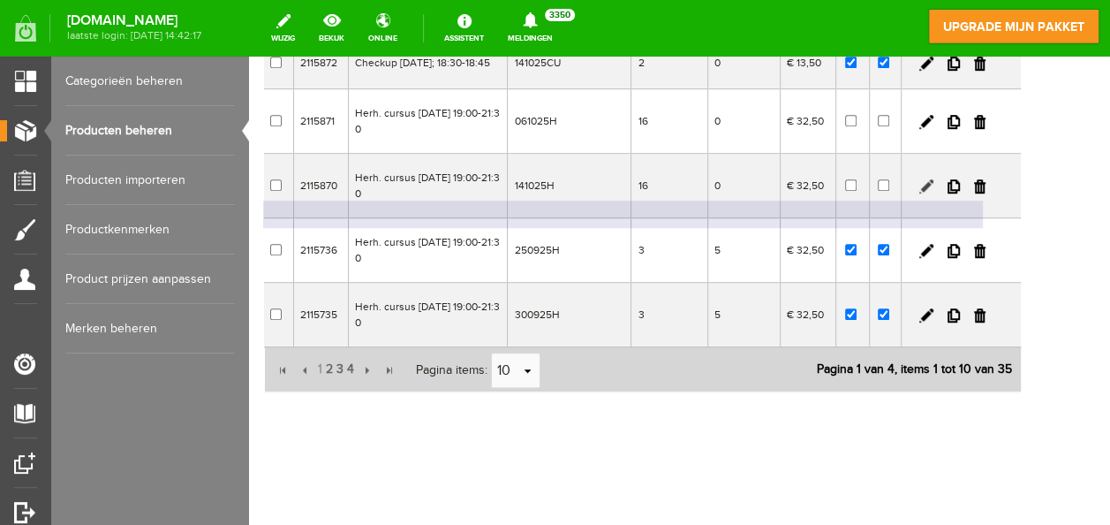
click at [934, 193] on link at bounding box center [927, 186] width 14 height 14
checkbox input "true"
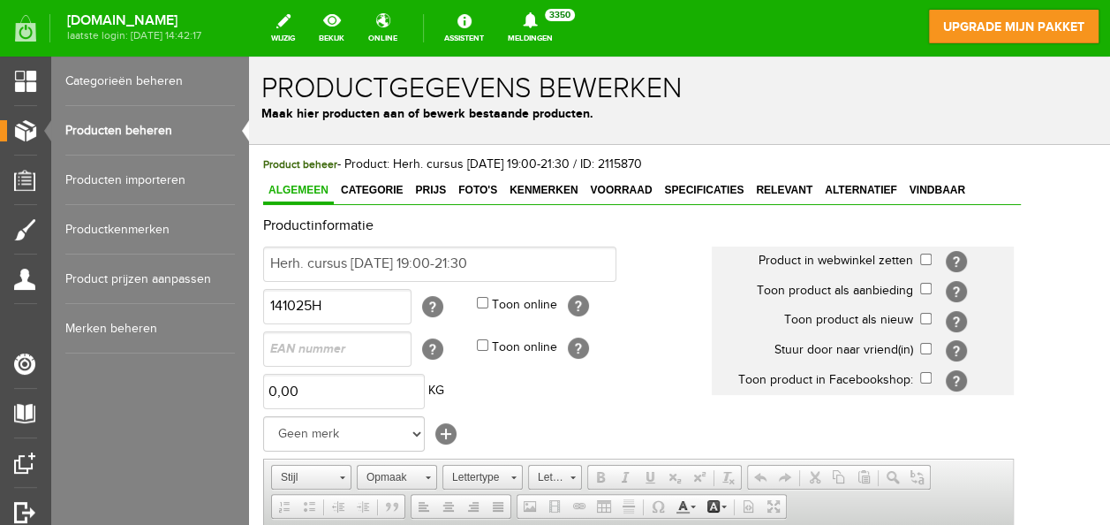
scroll to position [0, 0]
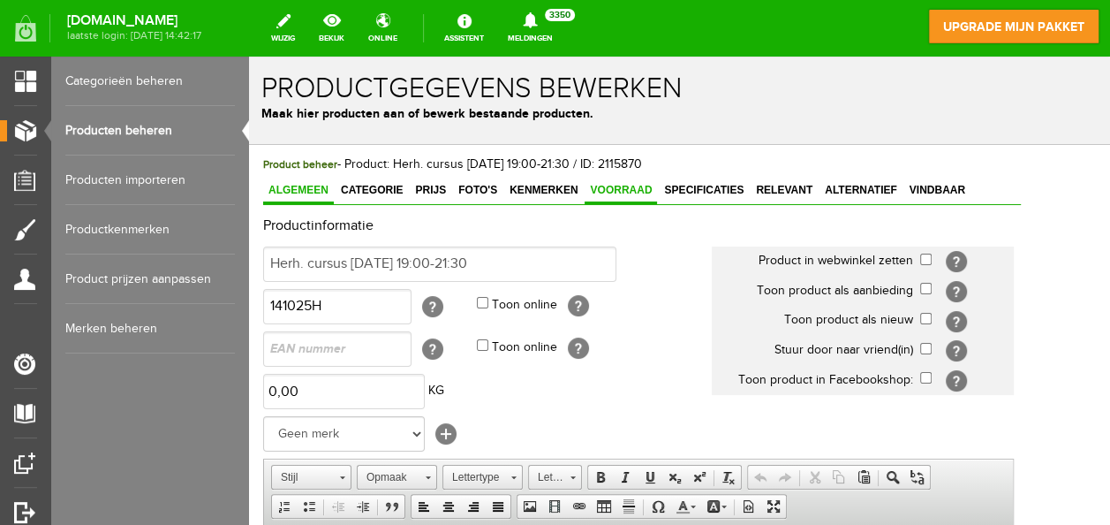
click at [615, 180] on link "Voorraad" at bounding box center [621, 191] width 72 height 26
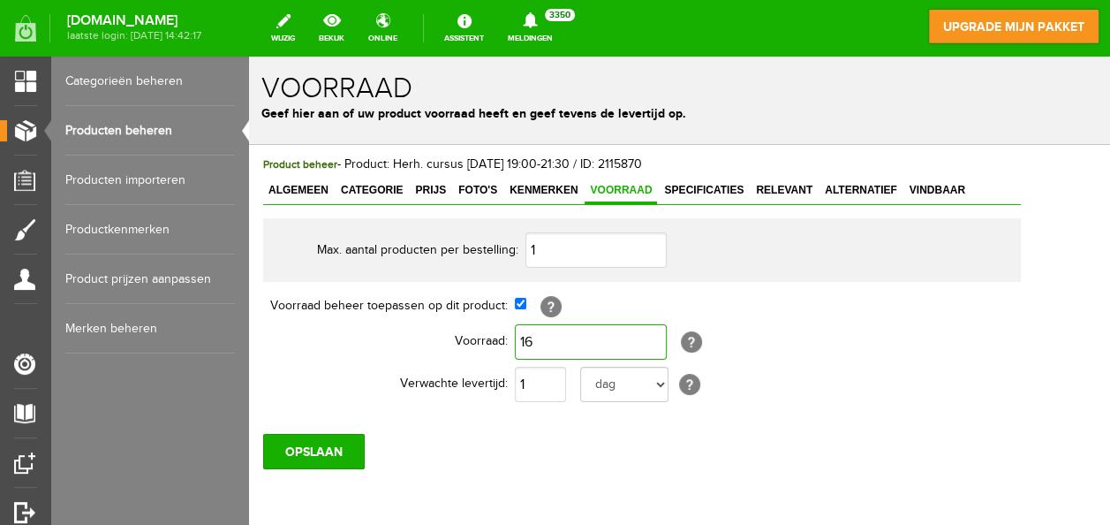
click at [551, 333] on input "16" at bounding box center [591, 341] width 152 height 35
type input "8"
click at [307, 182] on link "Algemeen" at bounding box center [298, 191] width 71 height 26
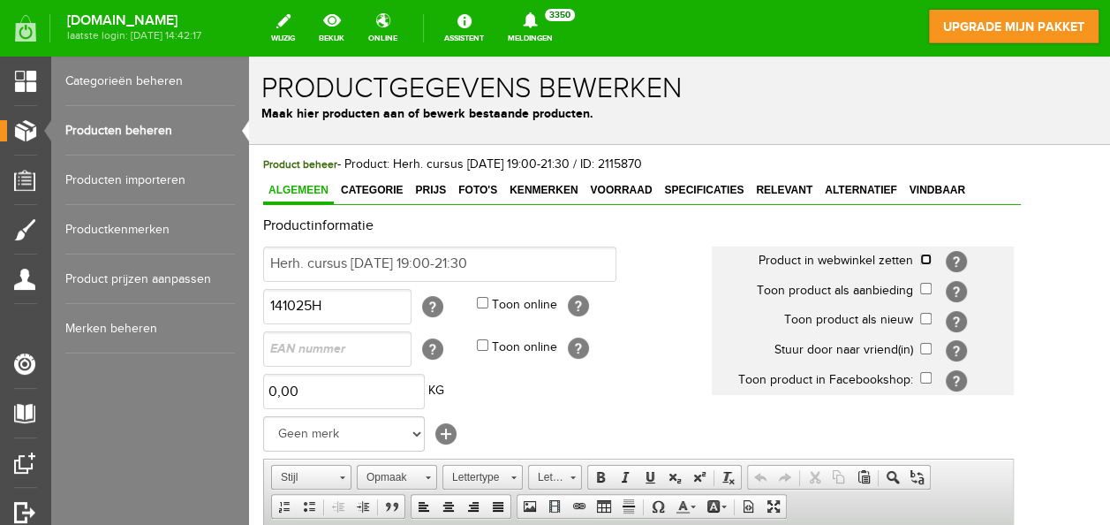
click at [932, 258] on input "checkbox" at bounding box center [925, 259] width 11 height 11
checkbox input "true"
click at [932, 315] on input "checkbox" at bounding box center [925, 318] width 11 height 11
checkbox input "true"
click at [932, 375] on input "checkbox" at bounding box center [925, 377] width 11 height 11
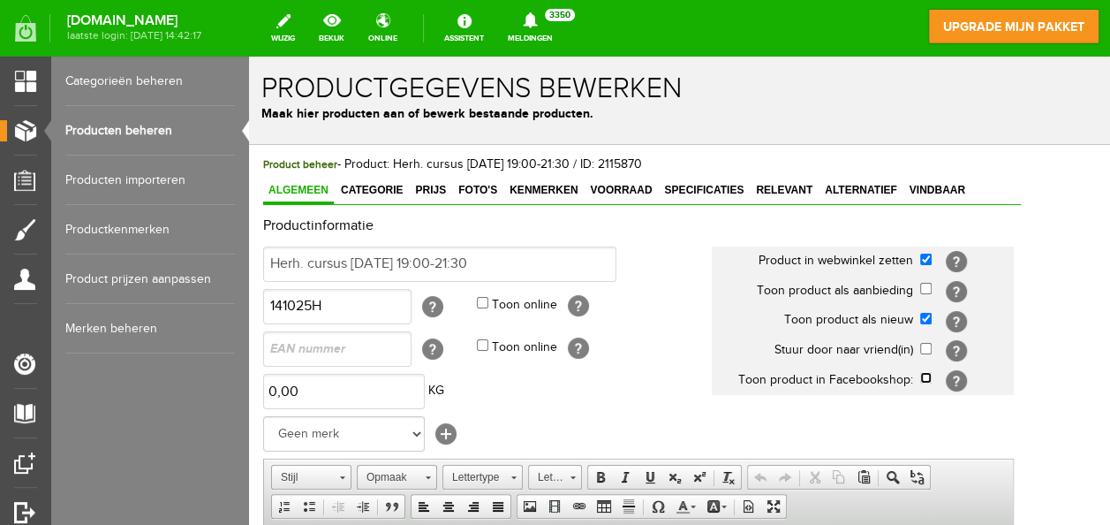
checkbox input "true"
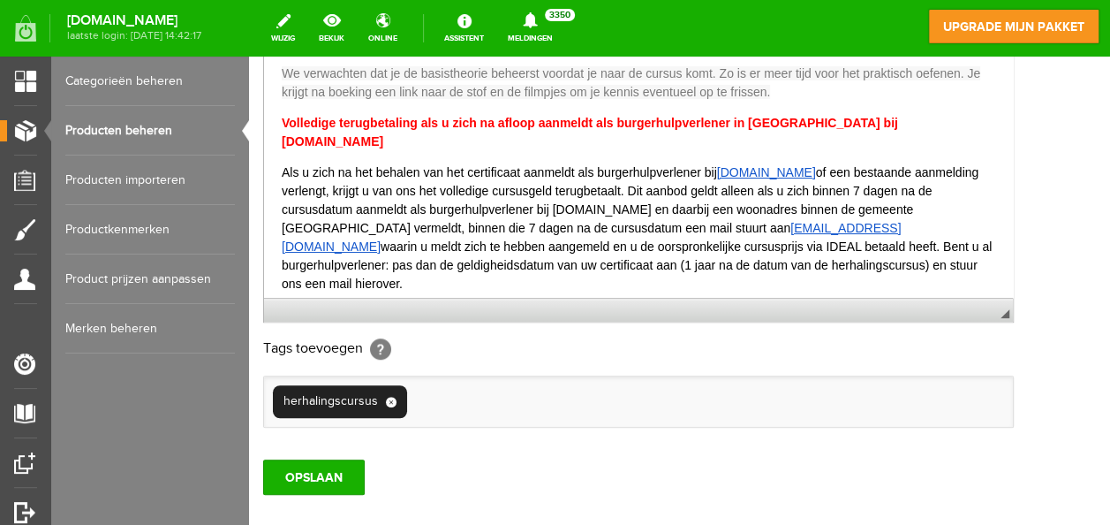
scroll to position [542, 0]
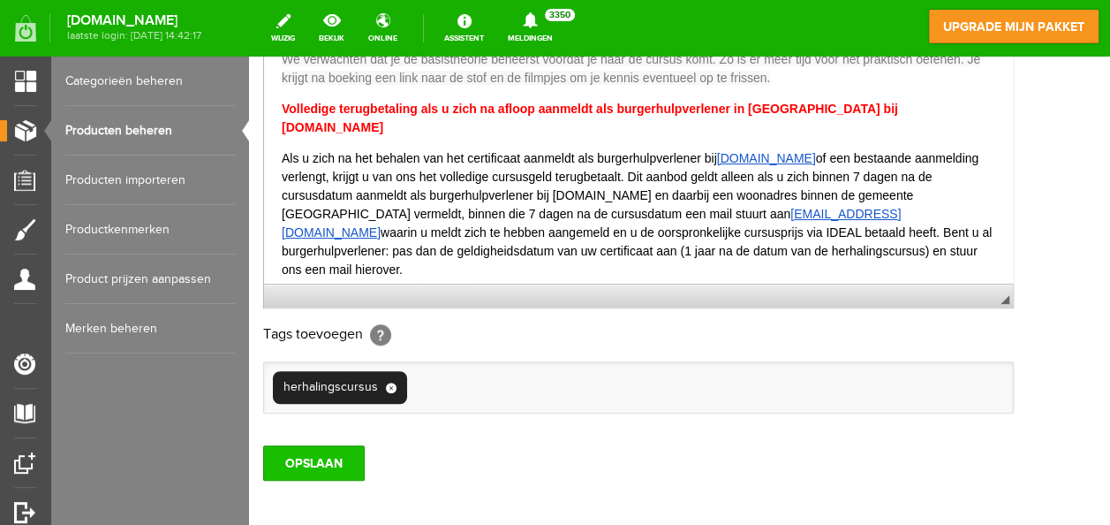
click at [315, 456] on input "OPSLAAN" at bounding box center [314, 462] width 102 height 35
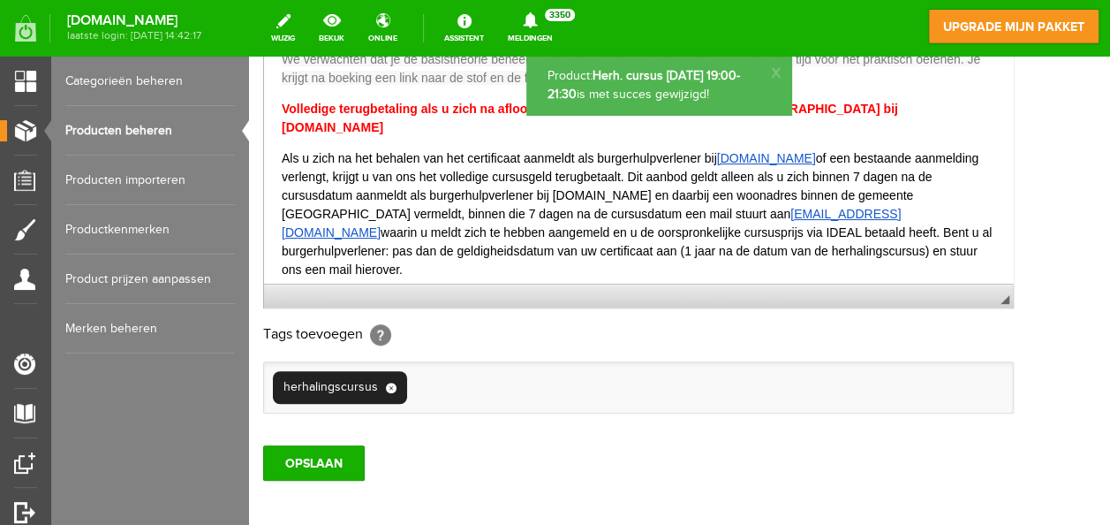
scroll to position [0, 0]
click at [148, 130] on link "Producten beheren" at bounding box center [150, 130] width 170 height 49
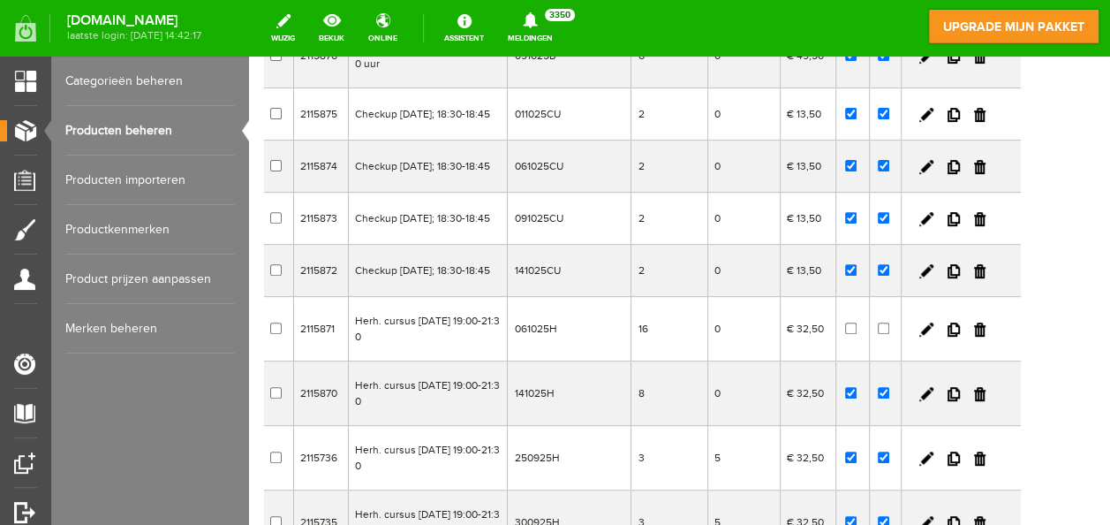
scroll to position [297, 0]
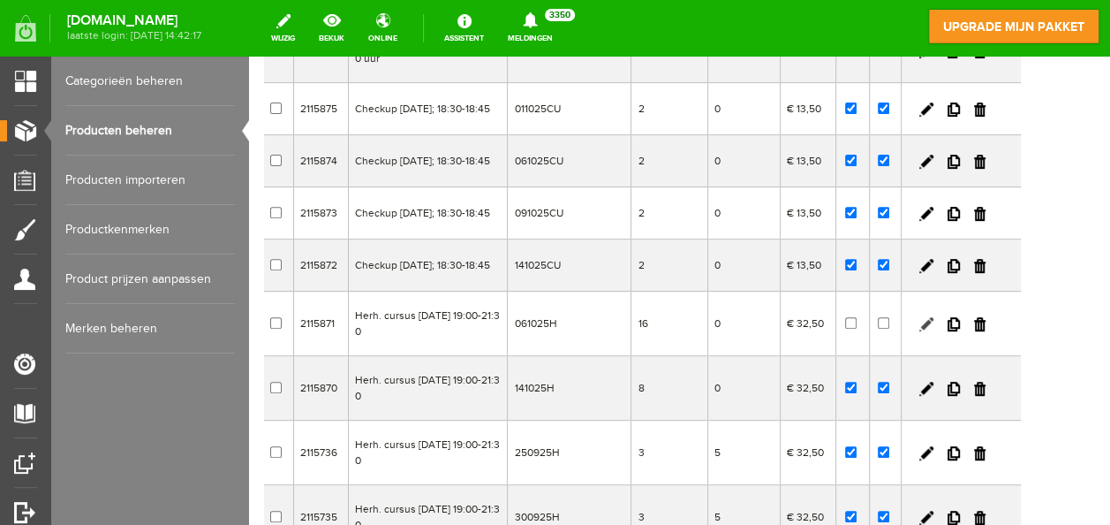
click at [934, 331] on link at bounding box center [927, 324] width 14 height 14
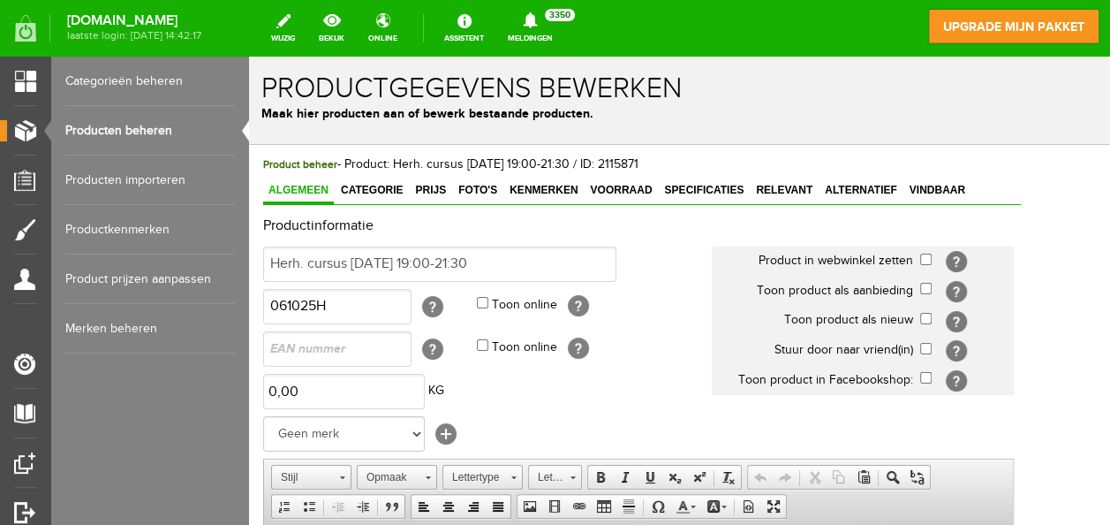
scroll to position [0, 0]
click at [630, 185] on span "Voorraad" at bounding box center [621, 190] width 72 height 12
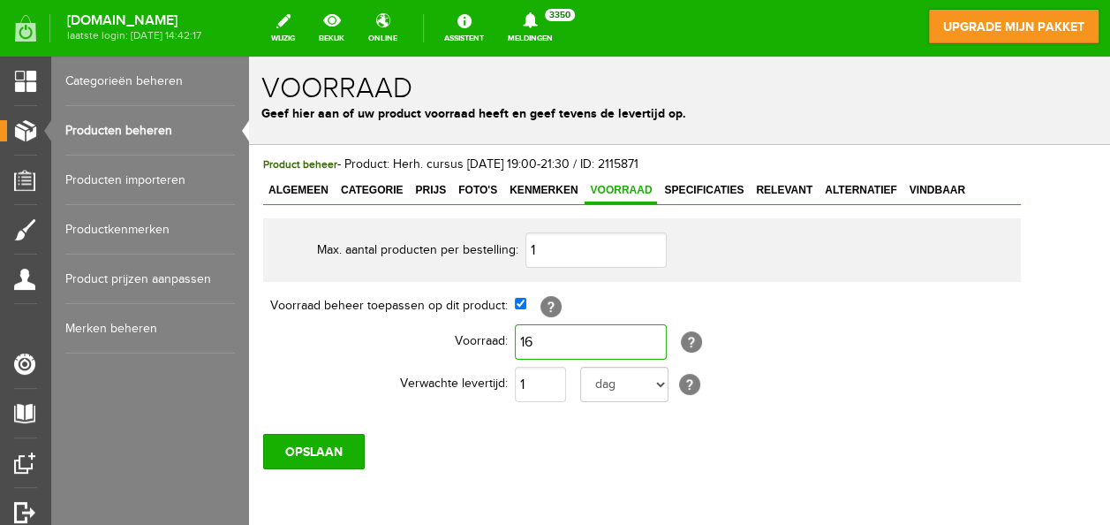
click at [555, 338] on input "16" at bounding box center [591, 341] width 152 height 35
type input "8"
click at [303, 189] on span "Algemeen" at bounding box center [298, 190] width 71 height 12
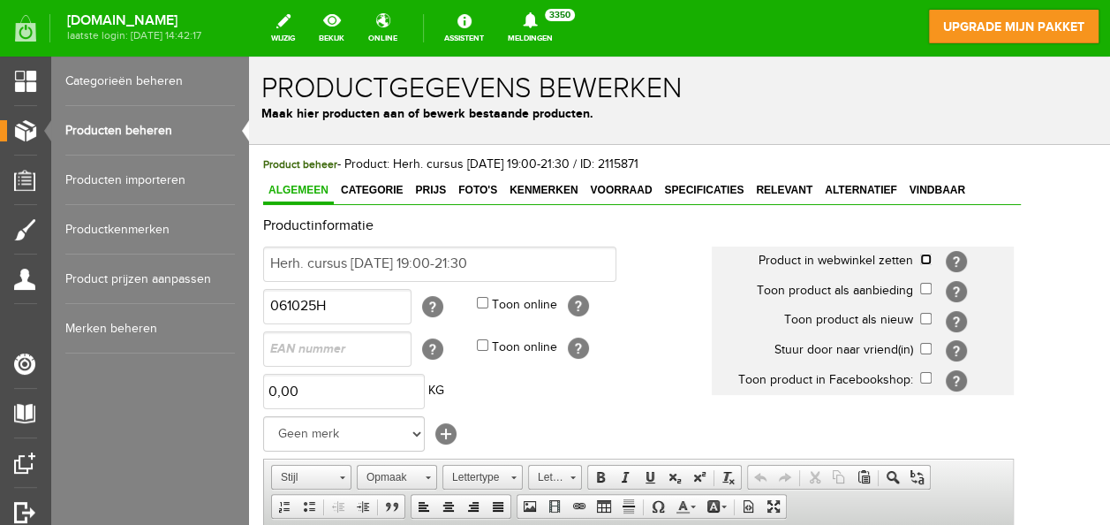
click at [932, 258] on input "checkbox" at bounding box center [925, 259] width 11 height 11
checkbox input "true"
click at [932, 319] on input "checkbox" at bounding box center [925, 318] width 11 height 11
checkbox input "true"
click at [932, 374] on input "checkbox" at bounding box center [925, 377] width 11 height 11
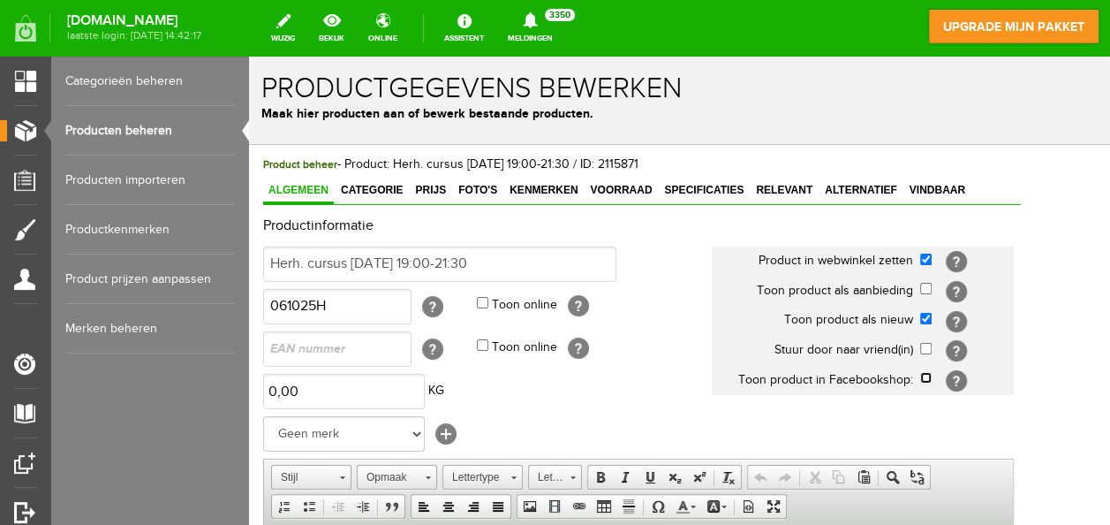
checkbox input "true"
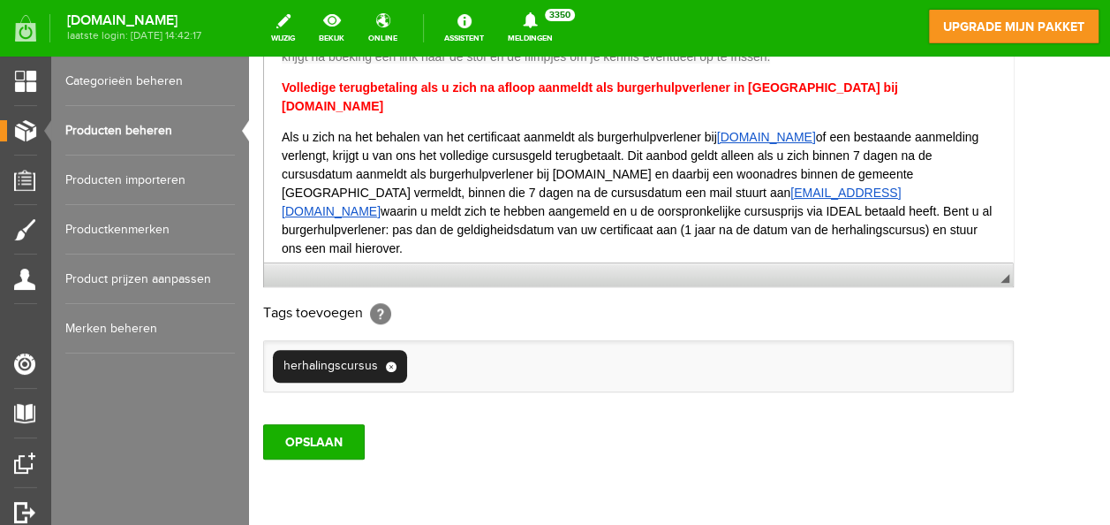
scroll to position [600, 0]
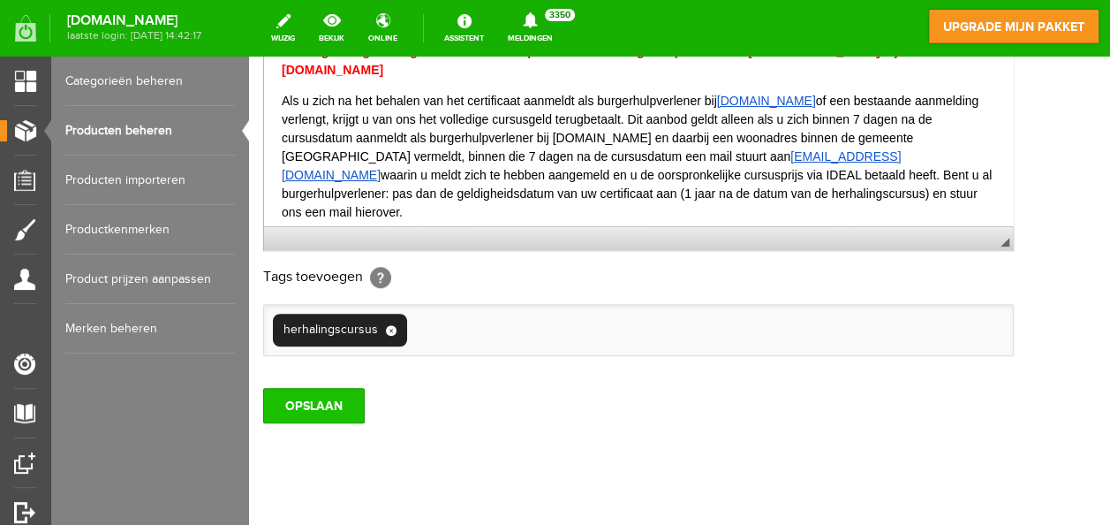
click at [329, 399] on input "OPSLAAN" at bounding box center [314, 405] width 102 height 35
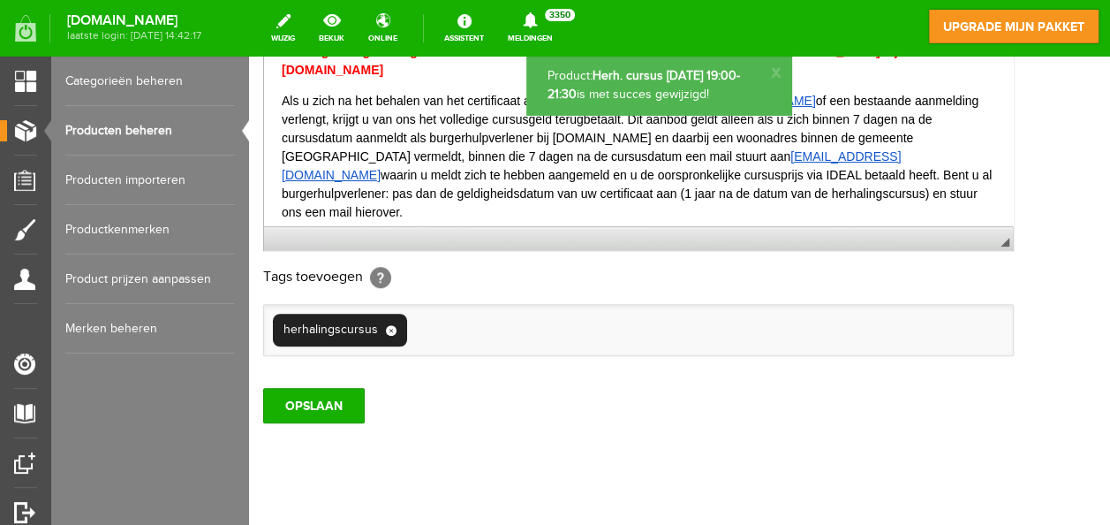
scroll to position [0, 0]
click at [355, 19] on link "bekijk" at bounding box center [331, 28] width 47 height 39
